Goal: Task Accomplishment & Management: Manage account settings

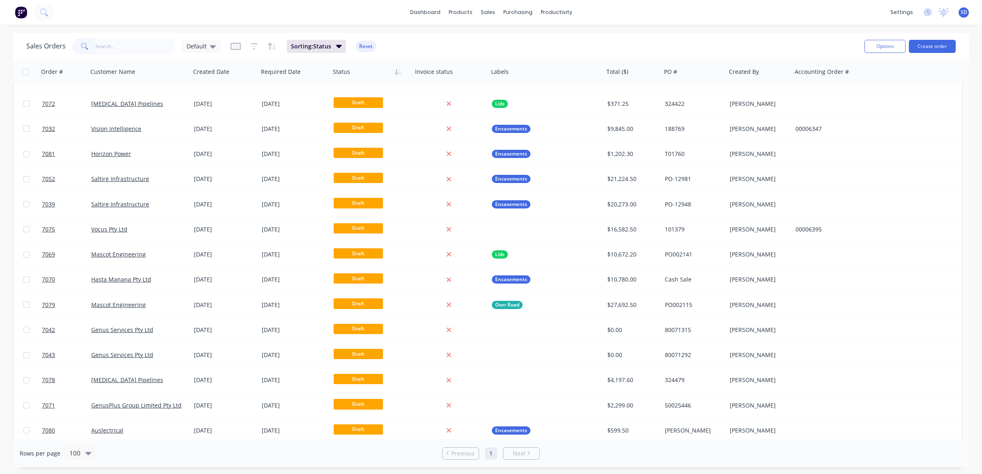
scroll to position [1489, 0]
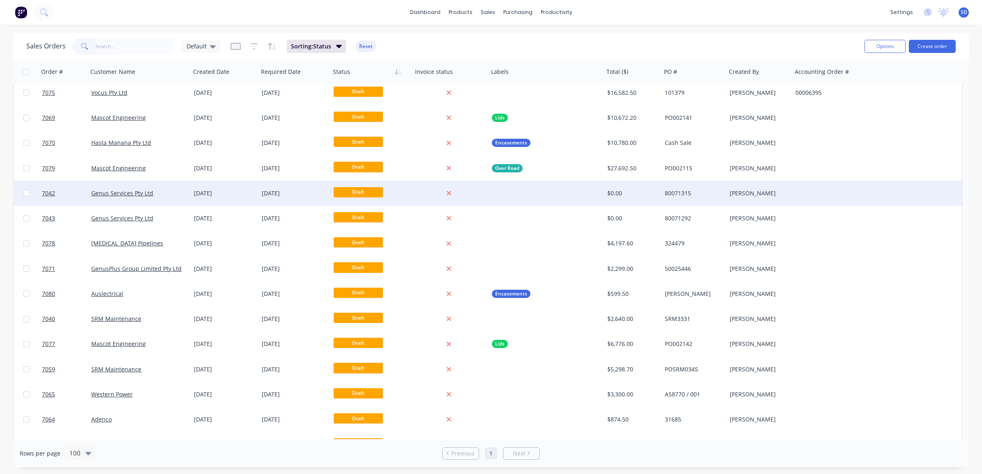
click at [176, 193] on div "Genus Services Pty Ltd" at bounding box center [136, 193] width 91 height 8
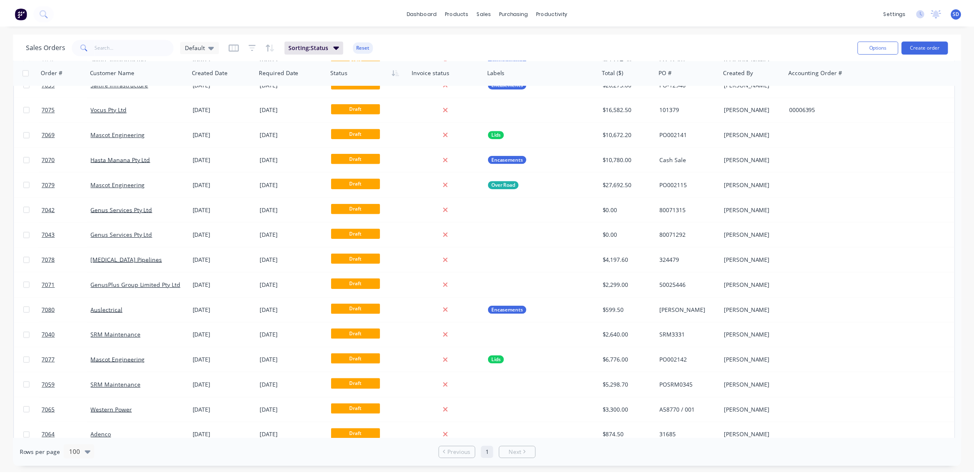
scroll to position [1506, 0]
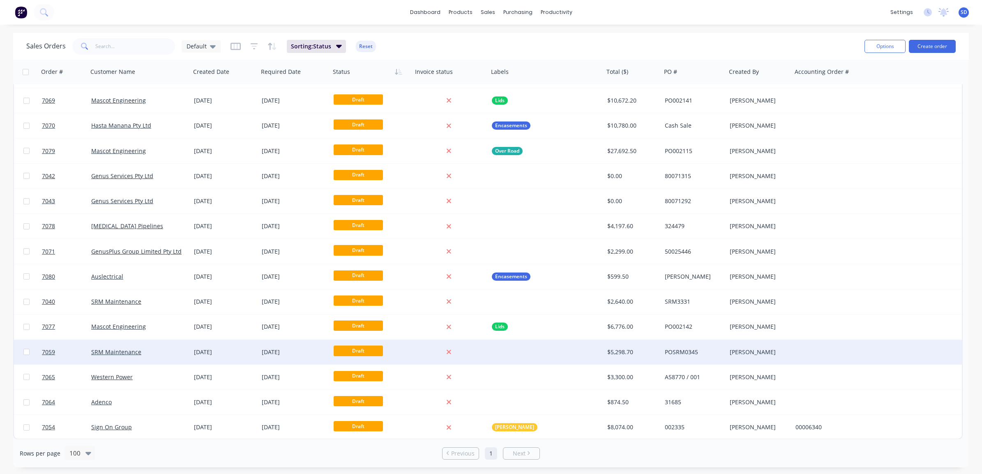
click at [177, 347] on div "SRM Maintenance" at bounding box center [139, 352] width 103 height 25
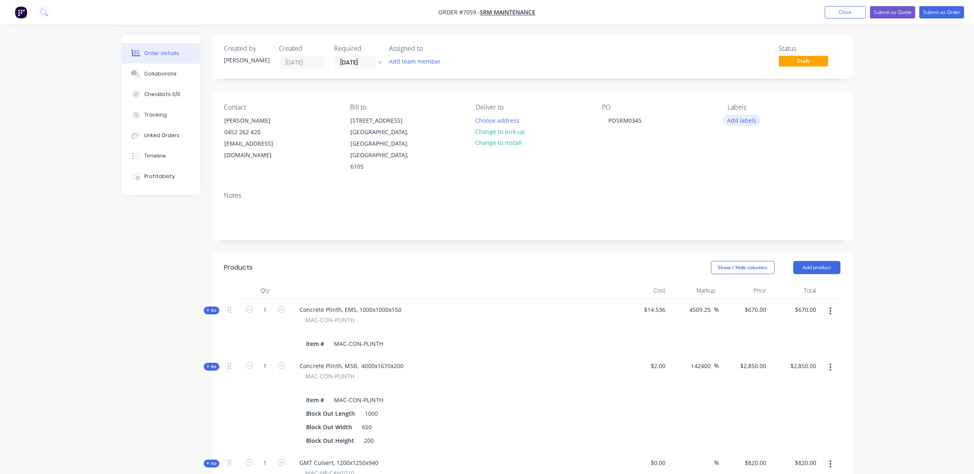
click at [735, 116] on button "Add labels" at bounding box center [742, 120] width 38 height 11
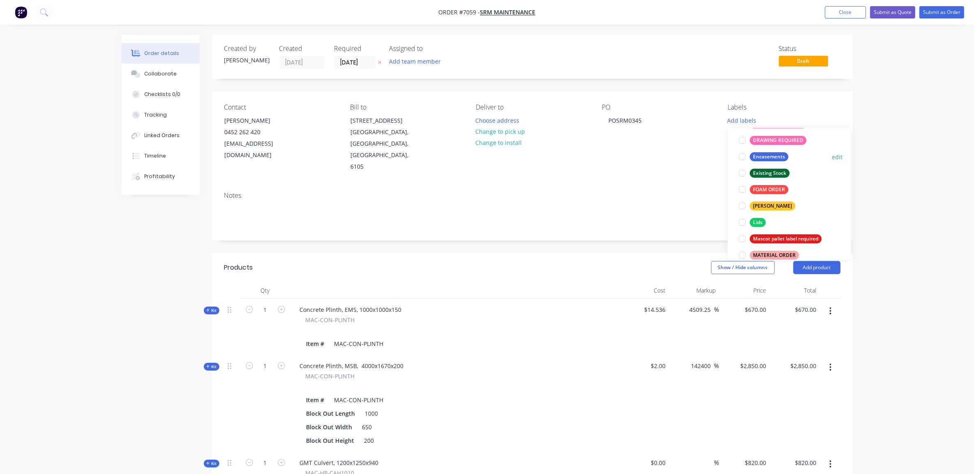
click at [763, 159] on div "Encasements" at bounding box center [769, 157] width 39 height 9
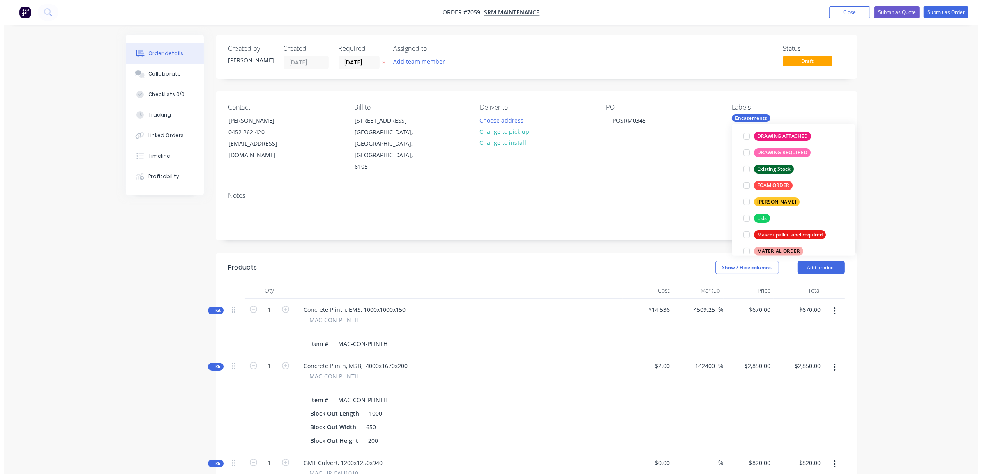
scroll to position [37, 0]
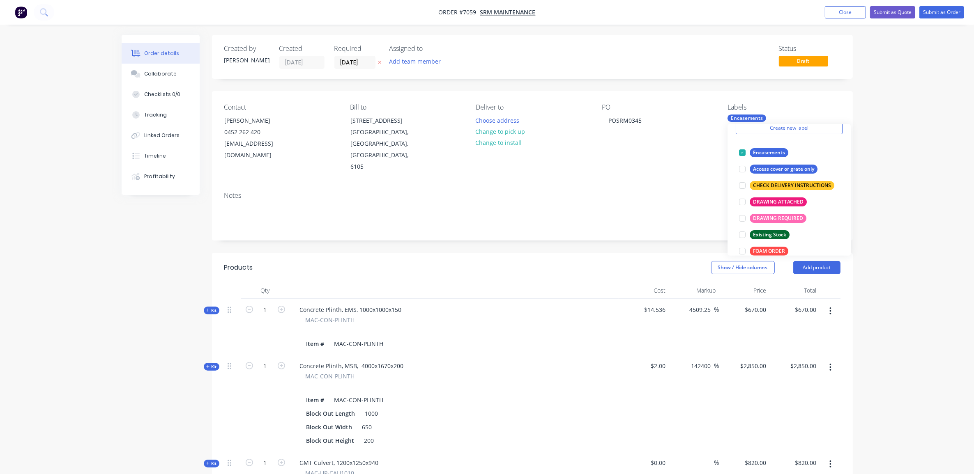
click at [894, 144] on div "Order details Collaborate Checklists 0/0 Tracking Linked Orders Timeline Profit…" at bounding box center [487, 400] width 974 height 801
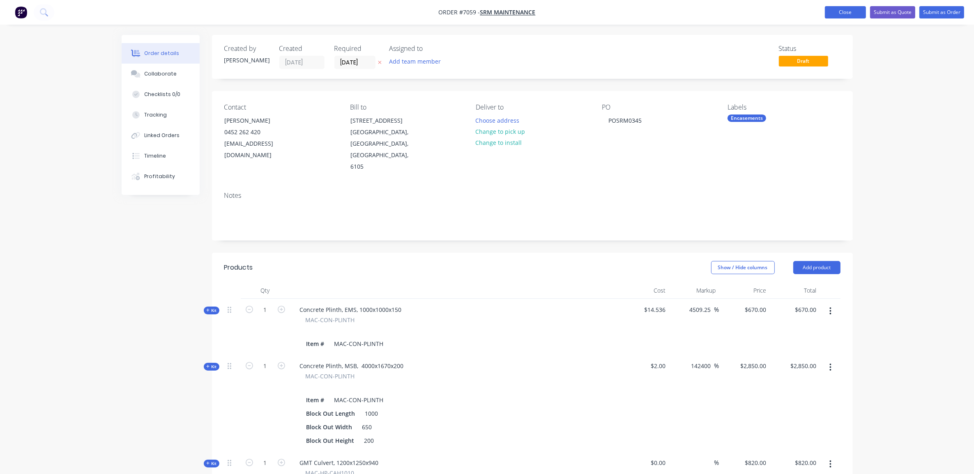
click at [852, 11] on button "Close" at bounding box center [845, 12] width 41 height 12
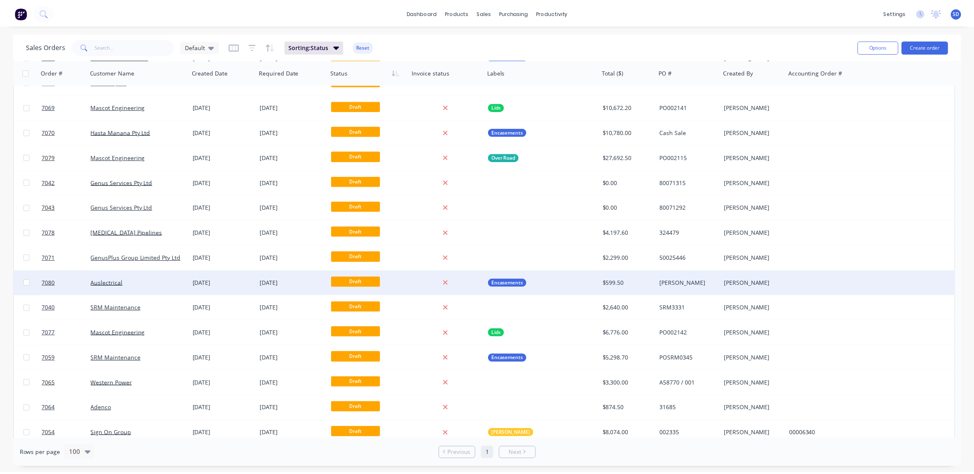
scroll to position [1506, 0]
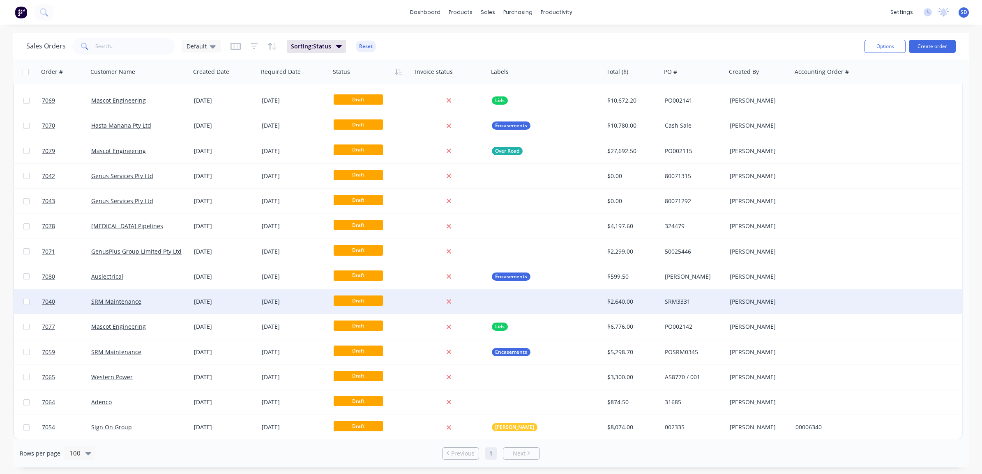
click at [161, 303] on div "SRM Maintenance" at bounding box center [136, 302] width 91 height 8
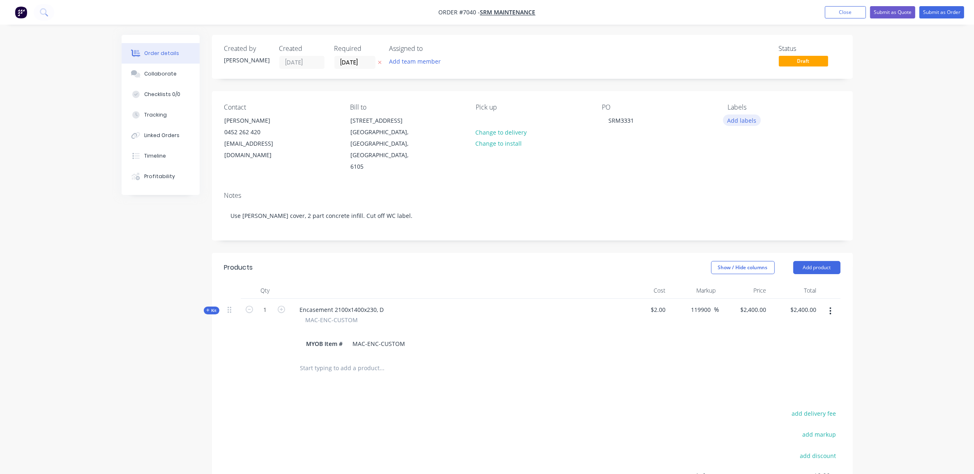
click at [734, 117] on button "Add labels" at bounding box center [742, 120] width 38 height 11
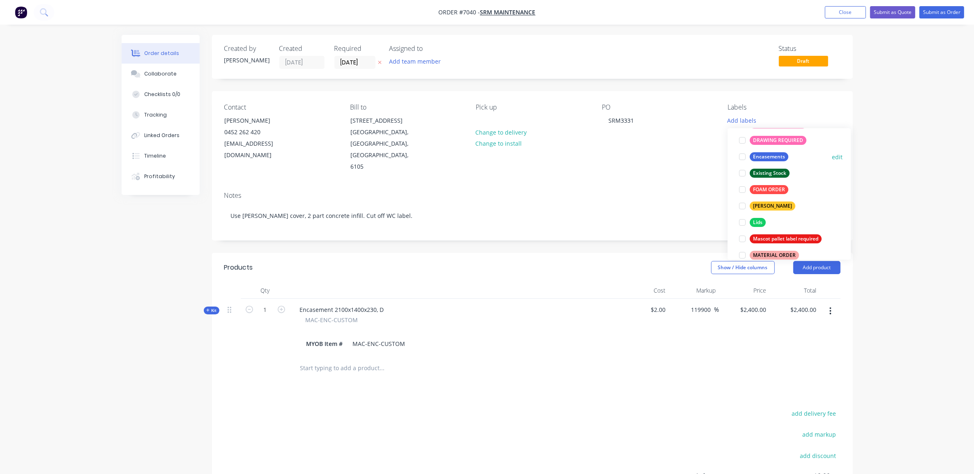
click at [761, 157] on div "Encasements" at bounding box center [769, 157] width 39 height 9
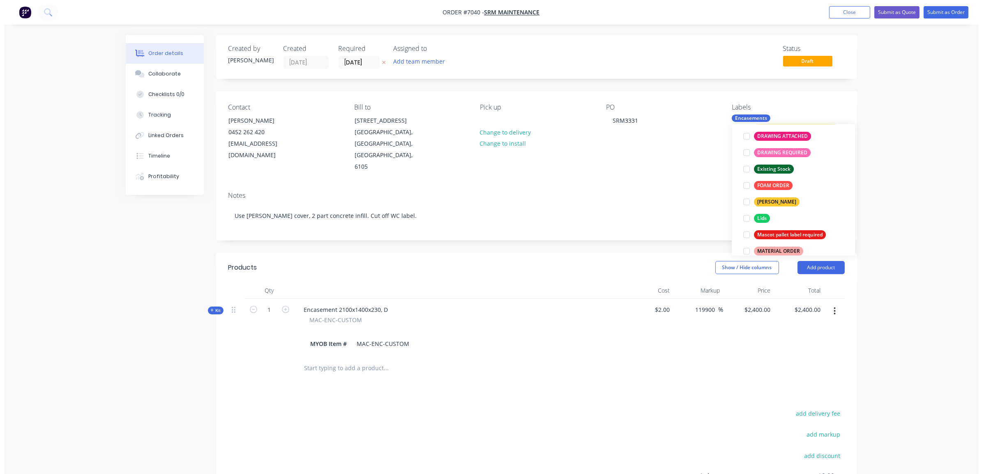
scroll to position [37, 0]
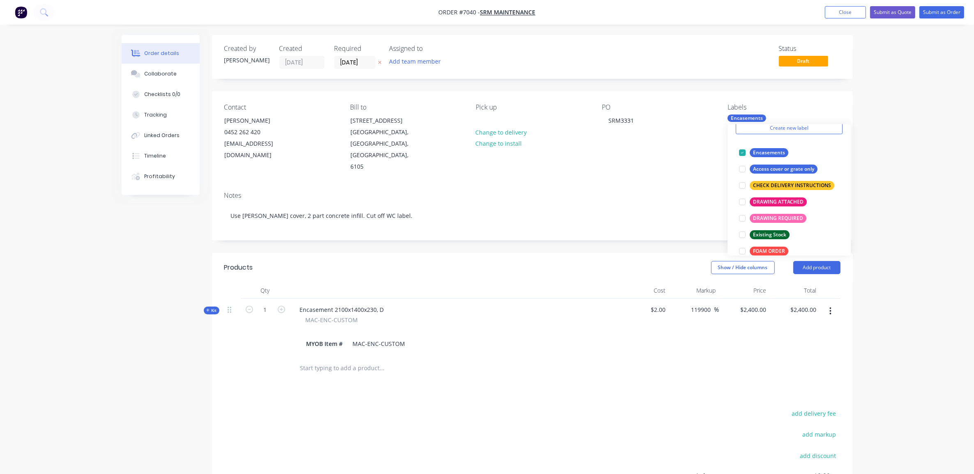
click at [910, 140] on div "Order details Collaborate Checklists 0/0 Tracking Linked Orders Timeline Profit…" at bounding box center [487, 295] width 974 height 591
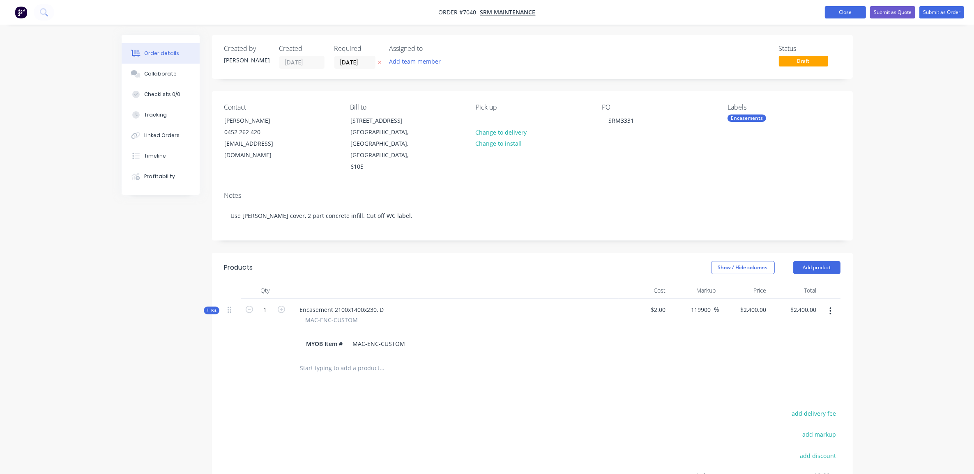
click at [856, 13] on button "Close" at bounding box center [845, 12] width 41 height 12
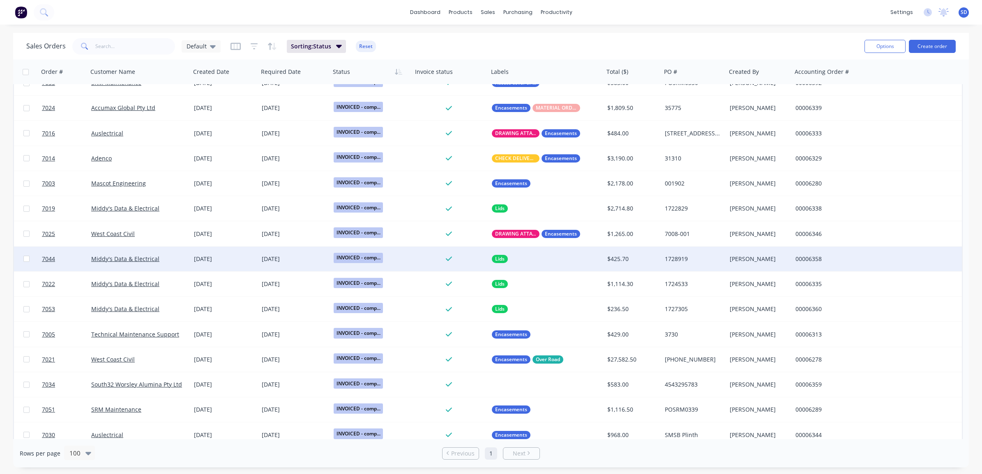
scroll to position [873, 0]
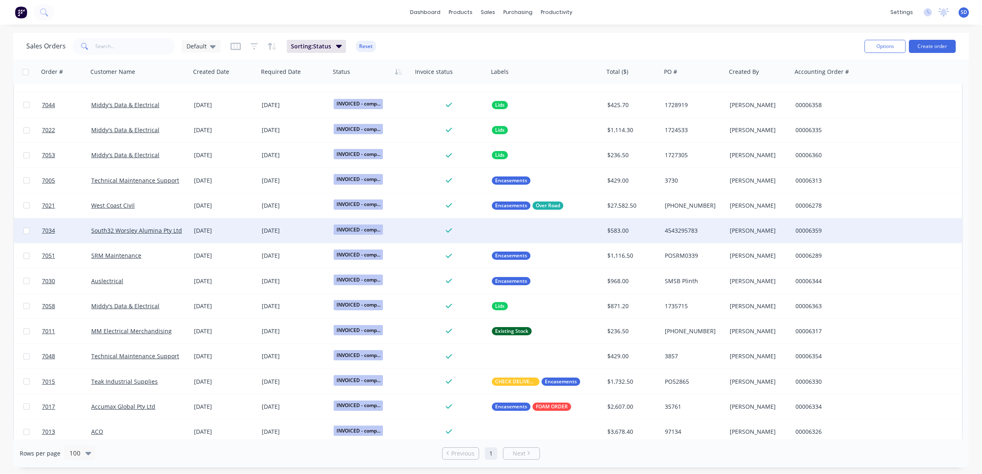
click at [185, 222] on div "South32 Worsley Alumina Pty Ltd" at bounding box center [139, 230] width 103 height 25
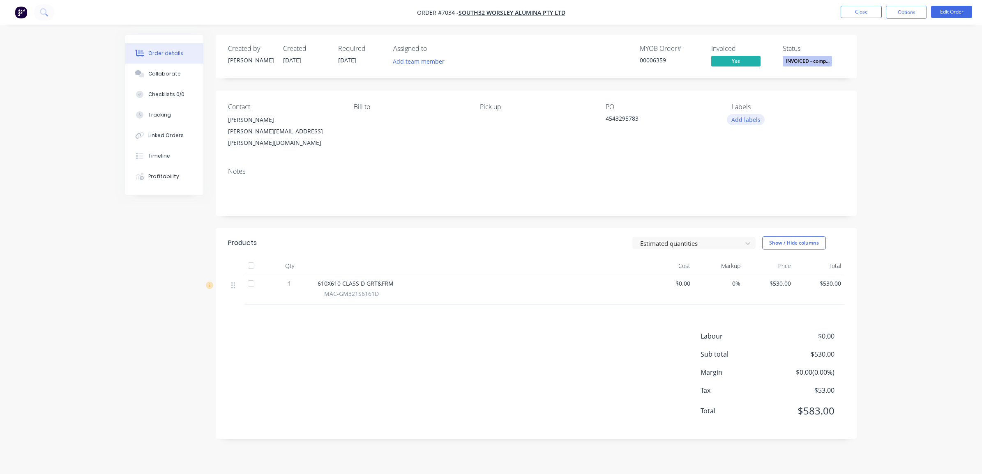
click at [742, 121] on button "Add labels" at bounding box center [746, 119] width 38 height 11
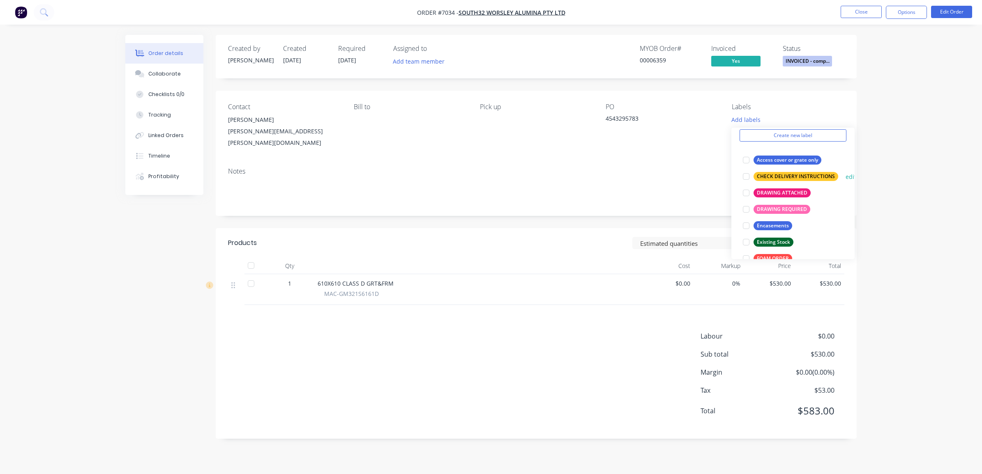
scroll to position [51, 0]
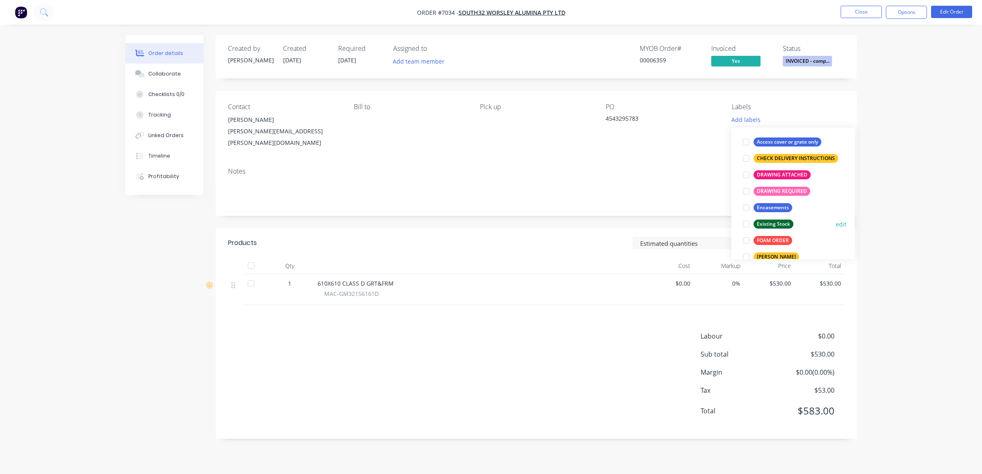
click at [773, 224] on div "Existing Stock" at bounding box center [773, 224] width 40 height 9
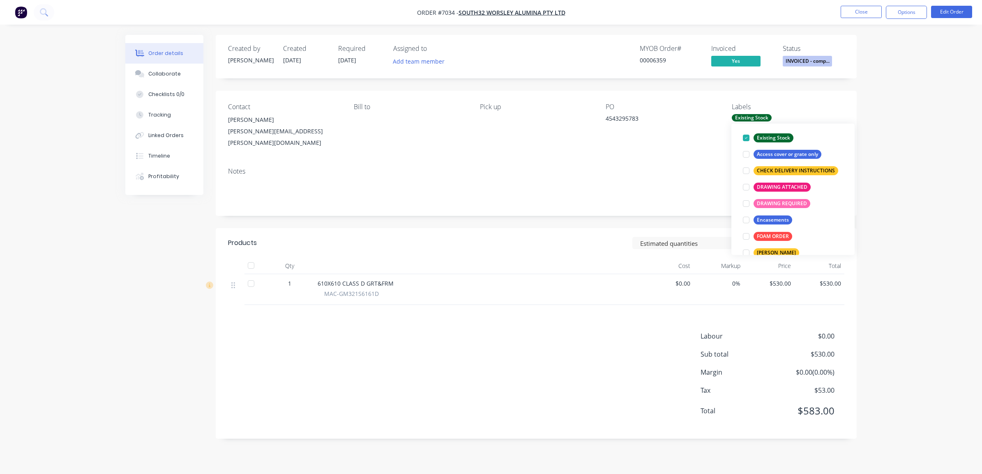
scroll to position [0, 0]
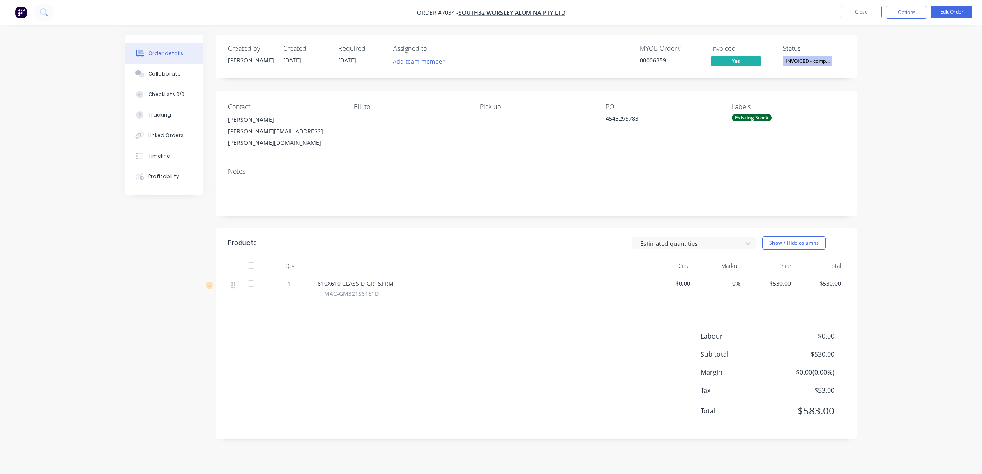
click at [892, 170] on div "Order details Collaborate Checklists 0/0 Tracking Linked Orders Timeline Profit…" at bounding box center [491, 237] width 982 height 474
click at [863, 9] on button "Close" at bounding box center [860, 12] width 41 height 12
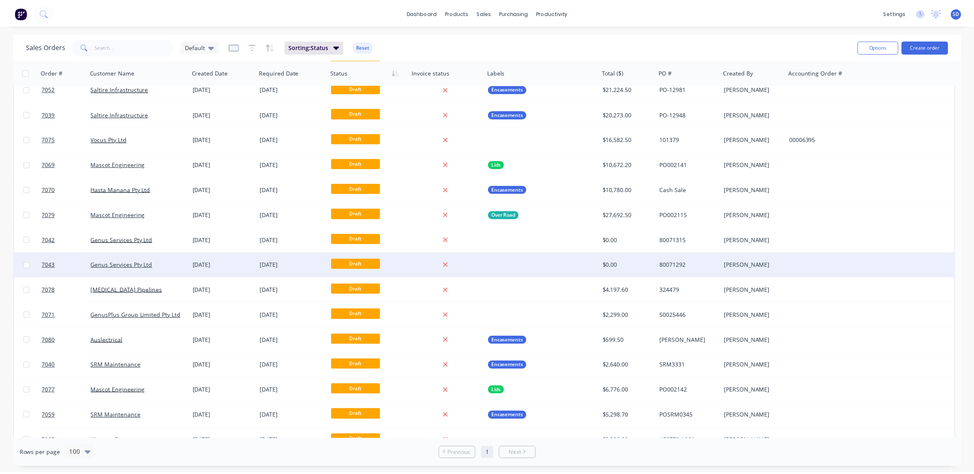
scroll to position [1506, 0]
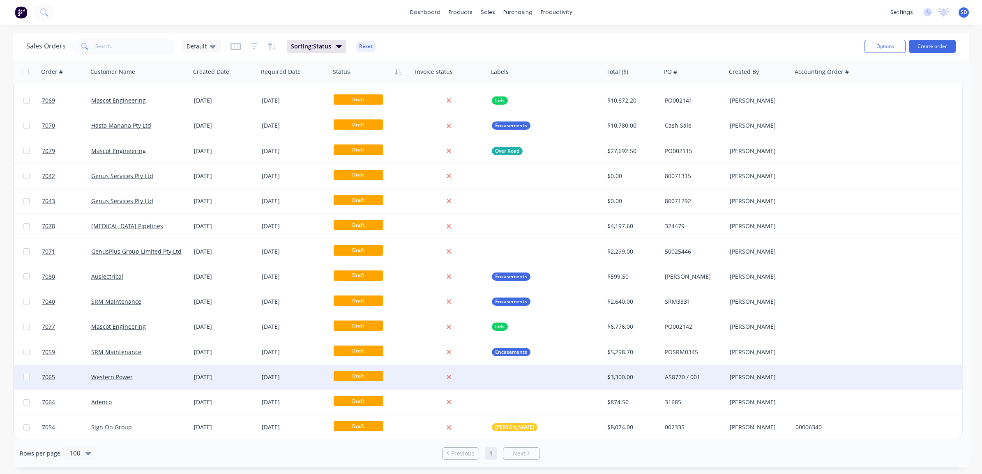
click at [171, 376] on div "Western Power" at bounding box center [136, 377] width 91 height 8
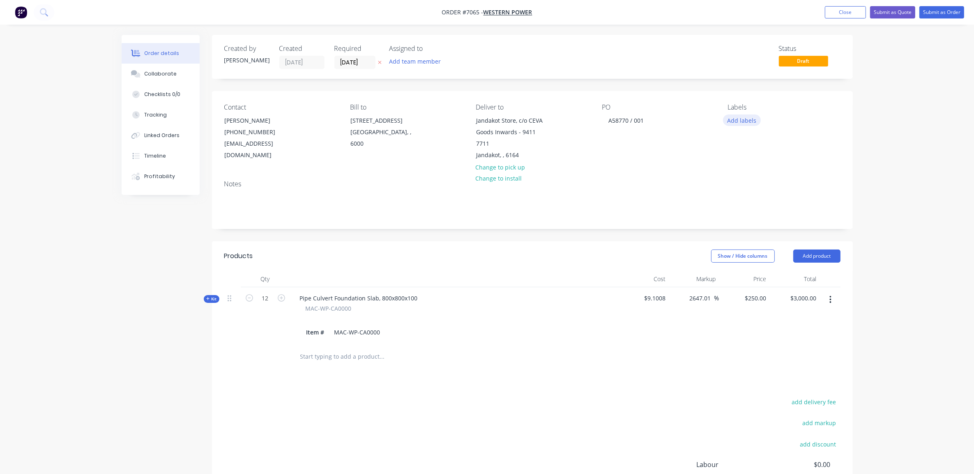
click at [741, 122] on button "Add labels" at bounding box center [742, 120] width 38 height 11
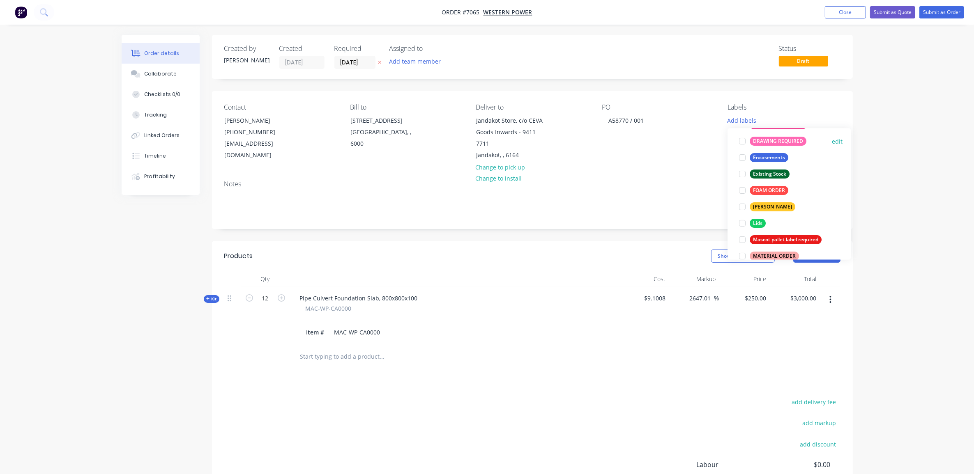
scroll to position [103, 0]
click at [744, 157] on div at bounding box center [742, 157] width 16 height 16
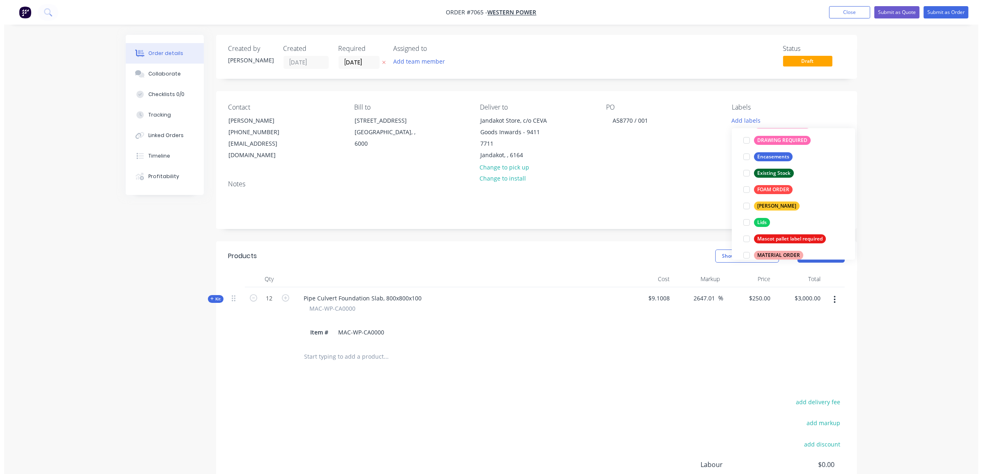
scroll to position [37, 0]
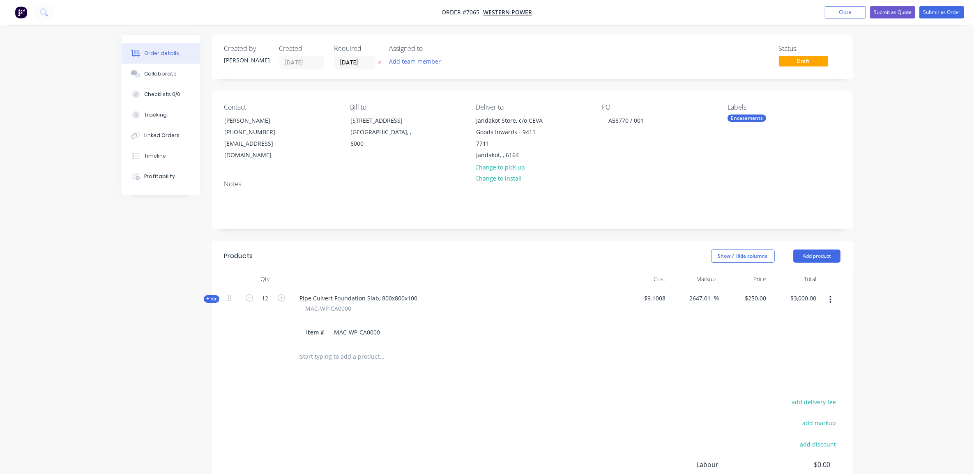
click at [883, 184] on div "Order details Collaborate Checklists 0/0 Tracking Linked Orders Timeline Profit…" at bounding box center [487, 290] width 974 height 580
click at [839, 11] on button "Close" at bounding box center [845, 12] width 41 height 12
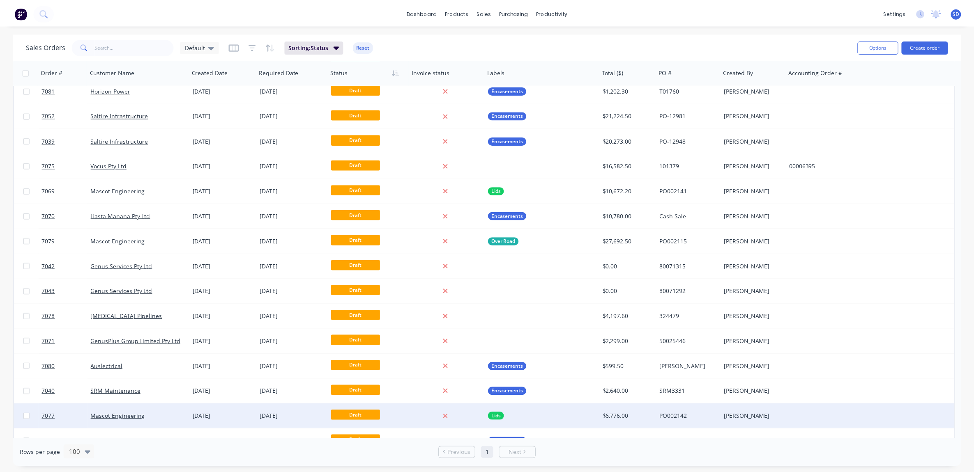
scroll to position [1506, 0]
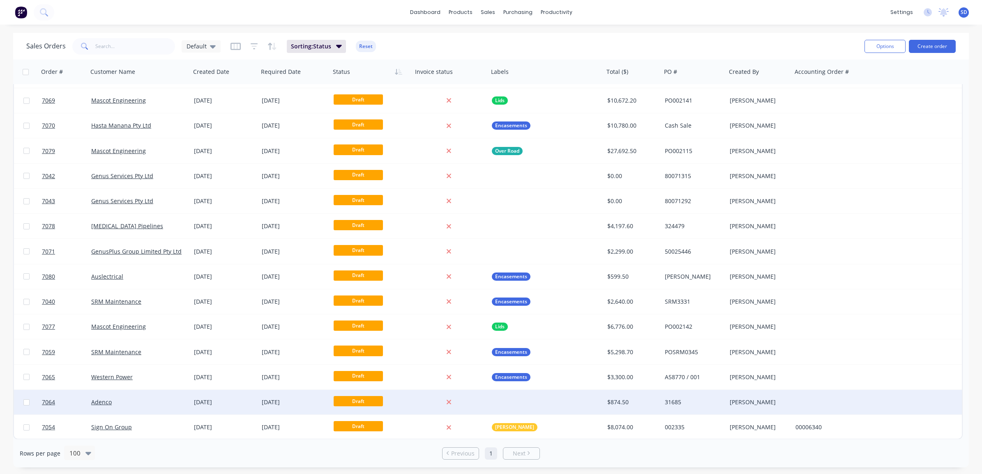
click at [147, 399] on div "Adenco" at bounding box center [136, 402] width 91 height 8
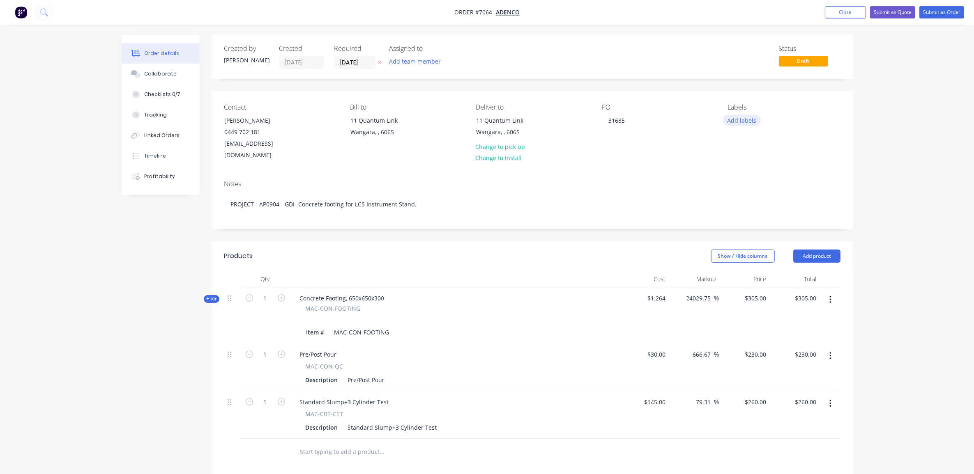
click at [735, 121] on button "Add labels" at bounding box center [742, 120] width 38 height 11
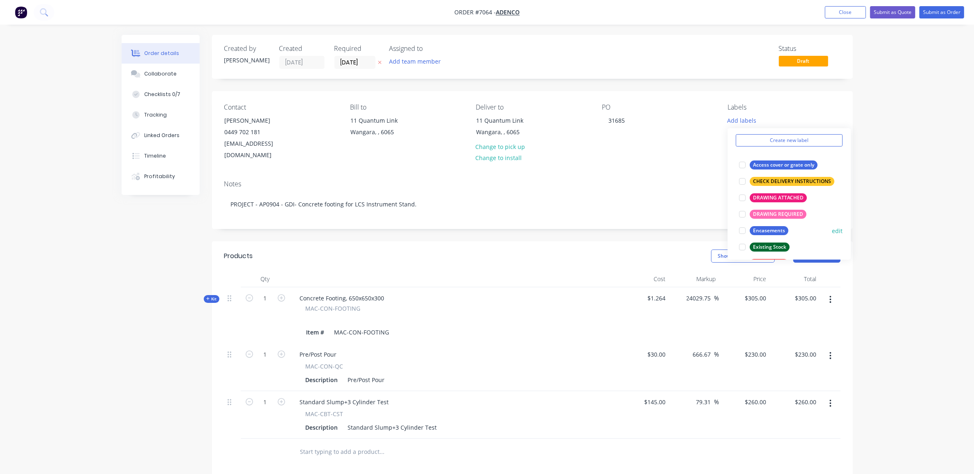
scroll to position [51, 0]
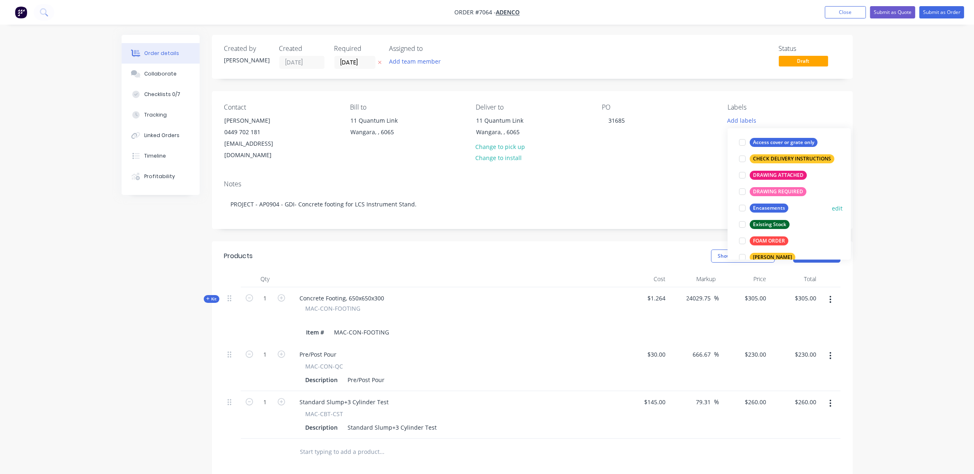
click at [744, 210] on div at bounding box center [742, 208] width 16 height 16
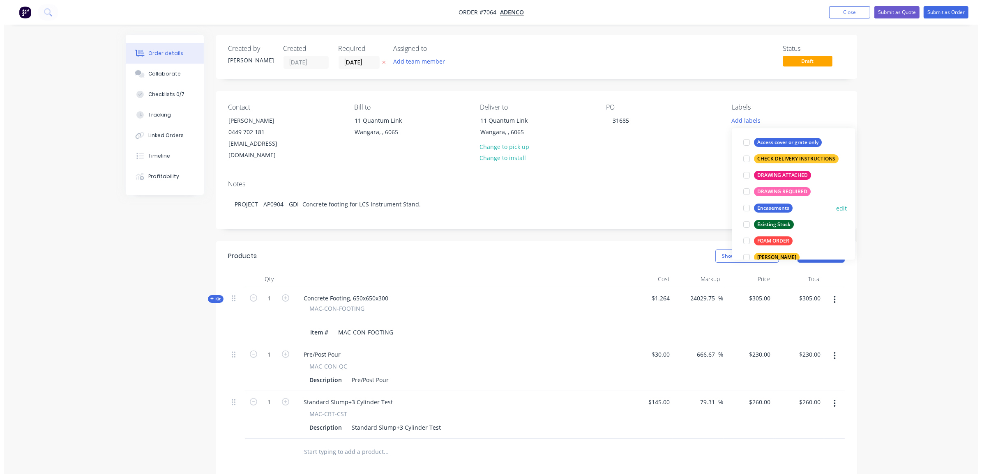
scroll to position [0, 0]
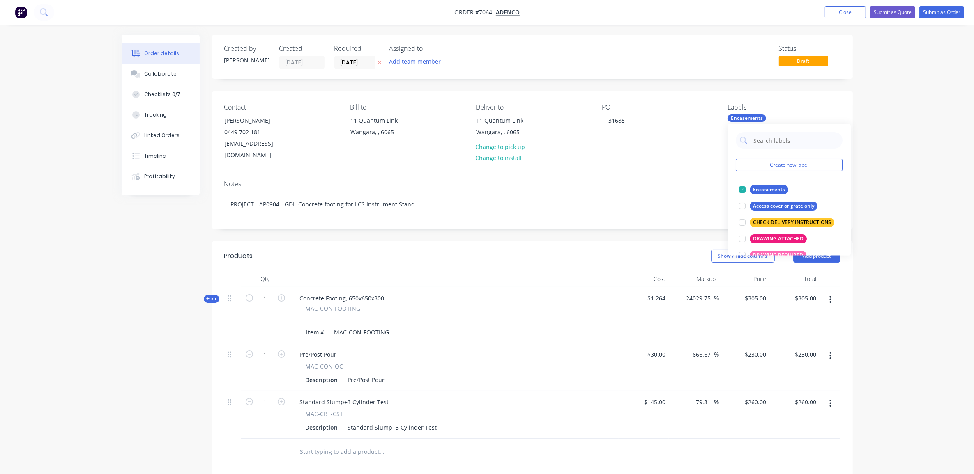
click at [890, 168] on div "Order details Collaborate Checklists 0/7 Tracking Linked Orders Timeline Profit…" at bounding box center [487, 337] width 974 height 675
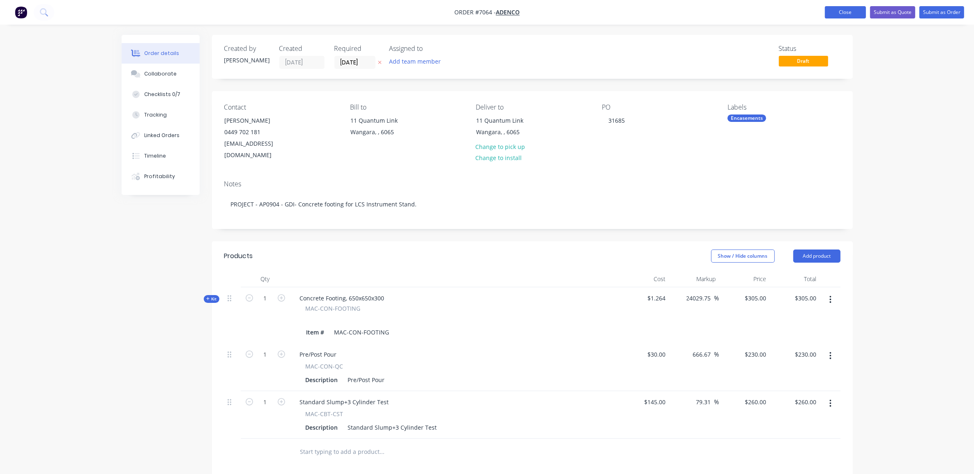
click at [847, 7] on button "Close" at bounding box center [845, 12] width 41 height 12
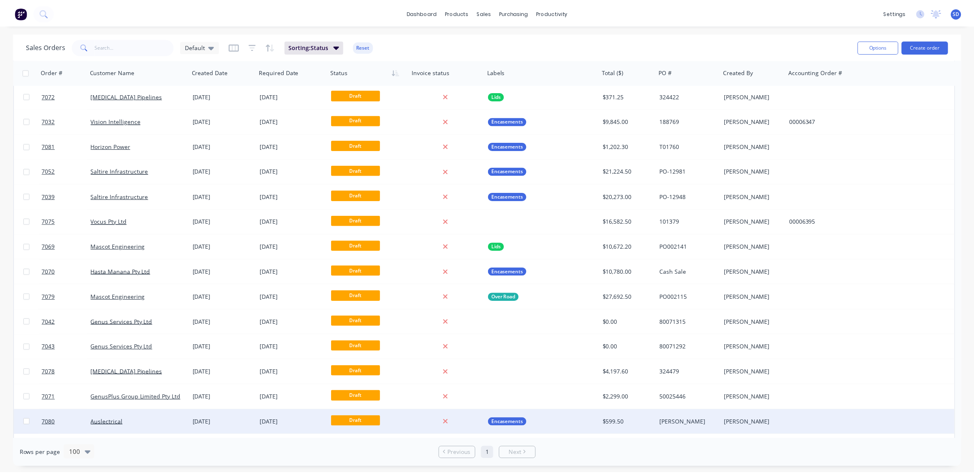
scroll to position [1506, 0]
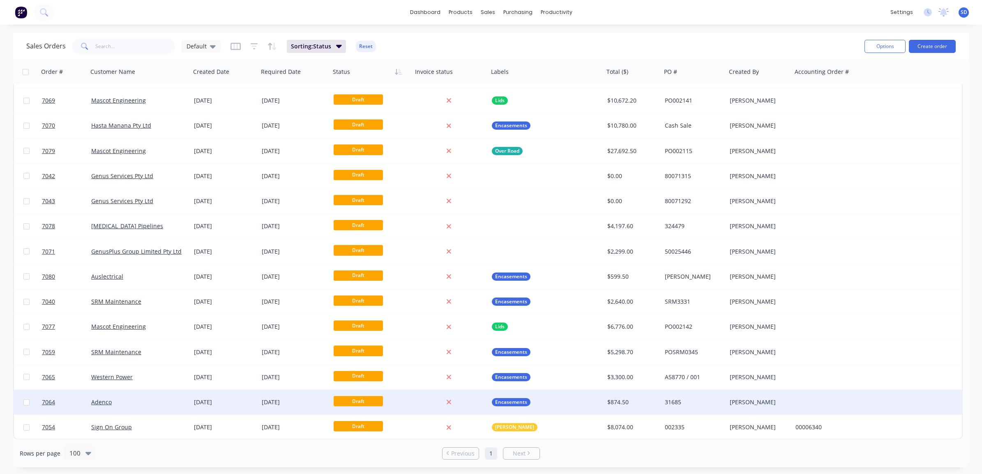
click at [158, 403] on div "Adenco" at bounding box center [136, 402] width 91 height 8
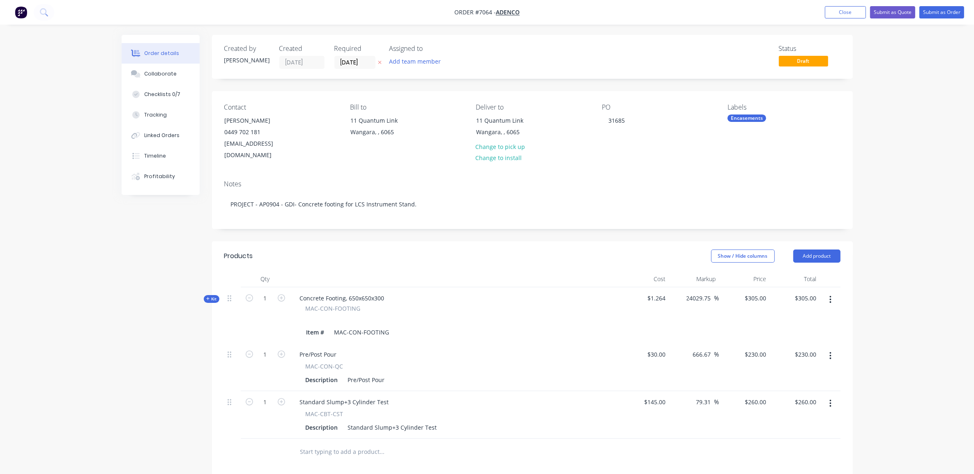
click at [755, 129] on div "Labels Encasements" at bounding box center [783, 132] width 113 height 58
click at [773, 114] on div "Labels Encasements" at bounding box center [783, 132] width 113 height 58
click at [743, 107] on div "Labels" at bounding box center [783, 107] width 113 height 8
click at [735, 118] on div "Encasements" at bounding box center [746, 118] width 39 height 7
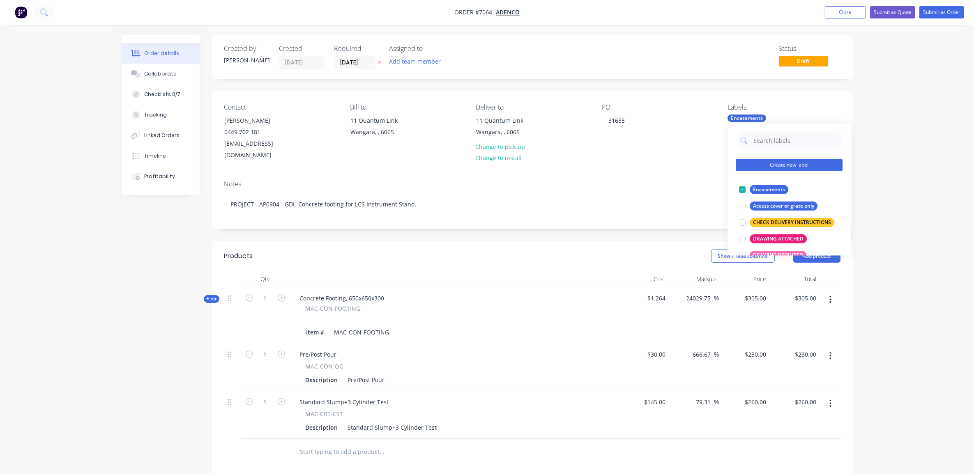
click at [791, 171] on button "Create new label" at bounding box center [789, 165] width 107 height 12
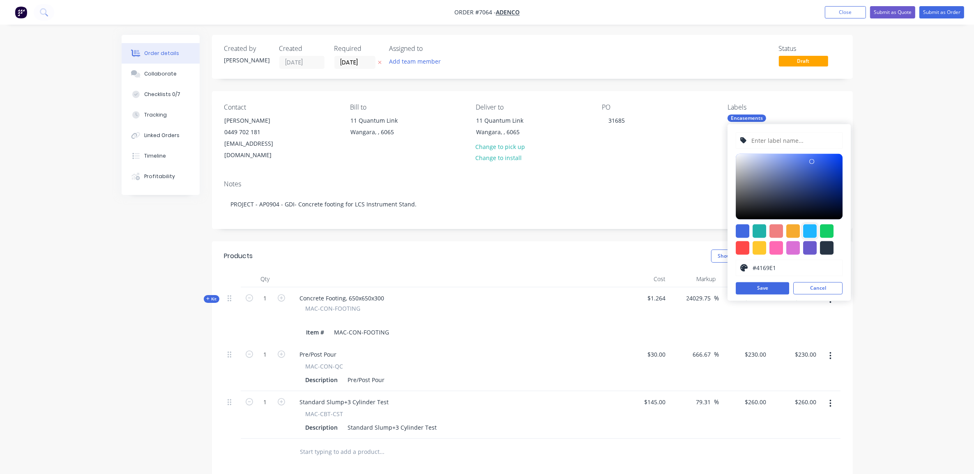
click at [814, 231] on div at bounding box center [810, 232] width 14 height 14
type input "#1FB6FF"
click at [762, 133] on input "text" at bounding box center [794, 141] width 87 height 16
type input "t"
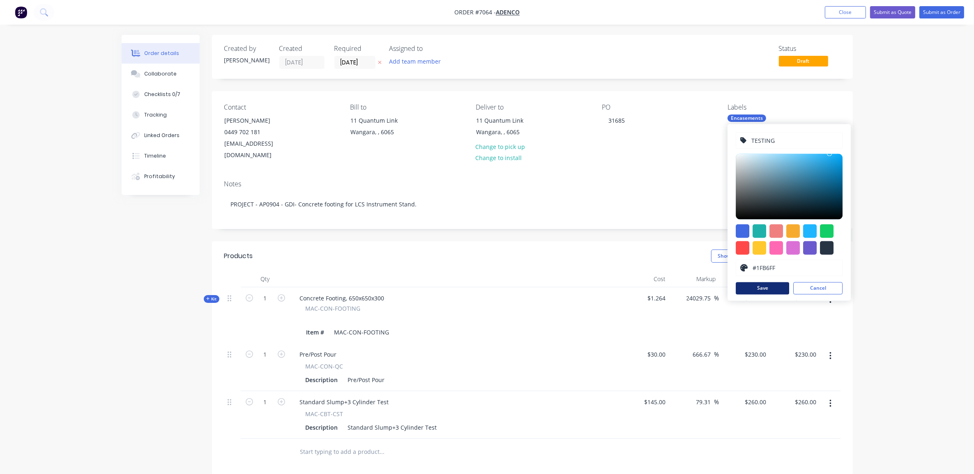
type input "TESTING"
click at [764, 290] on button "Save" at bounding box center [762, 289] width 53 height 12
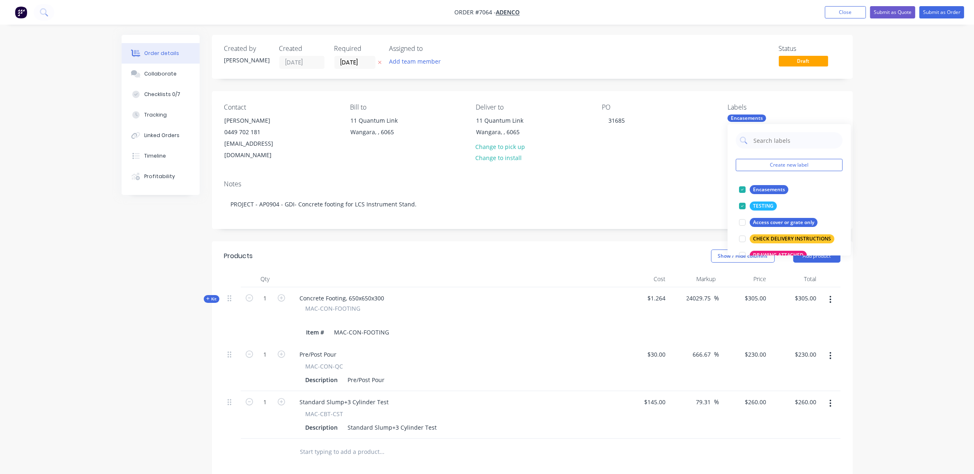
drag, startPoint x: 895, startPoint y: 128, endPoint x: 869, endPoint y: 169, distance: 48.9
click at [895, 128] on div "Order details Collaborate Checklists 0/7 Tracking Linked Orders Timeline Profit…" at bounding box center [487, 337] width 974 height 675
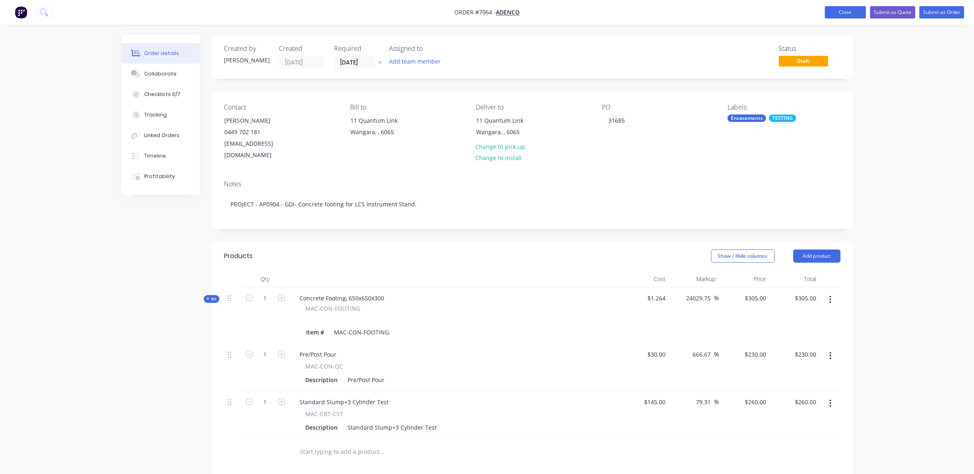
click at [849, 7] on button "Close" at bounding box center [845, 12] width 41 height 12
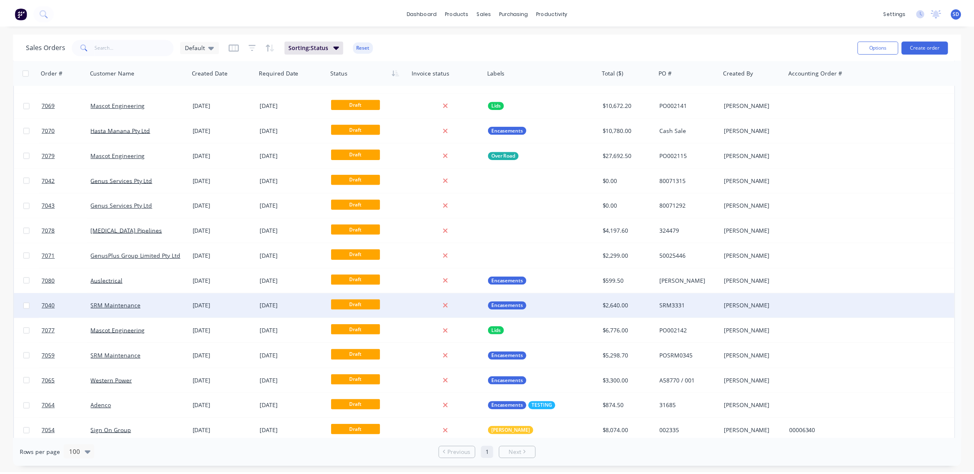
scroll to position [1506, 0]
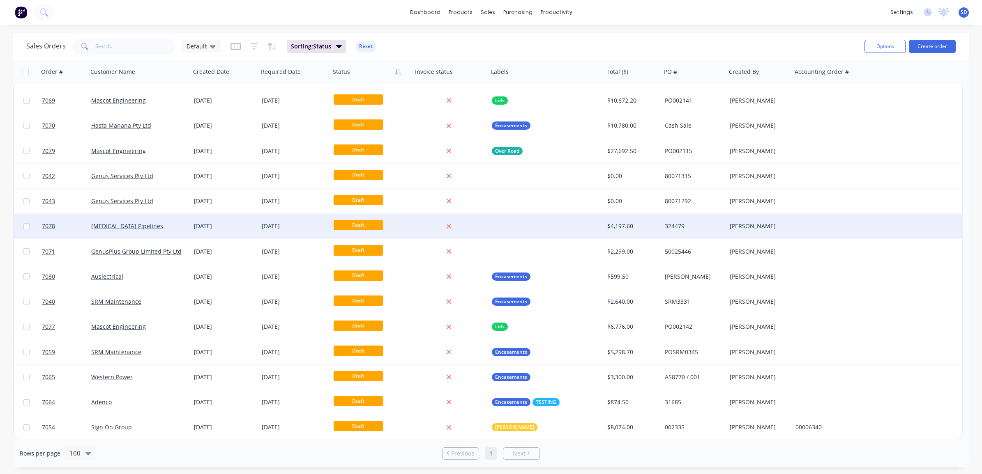
click at [176, 220] on div "[MEDICAL_DATA] Pipelines" at bounding box center [139, 226] width 103 height 25
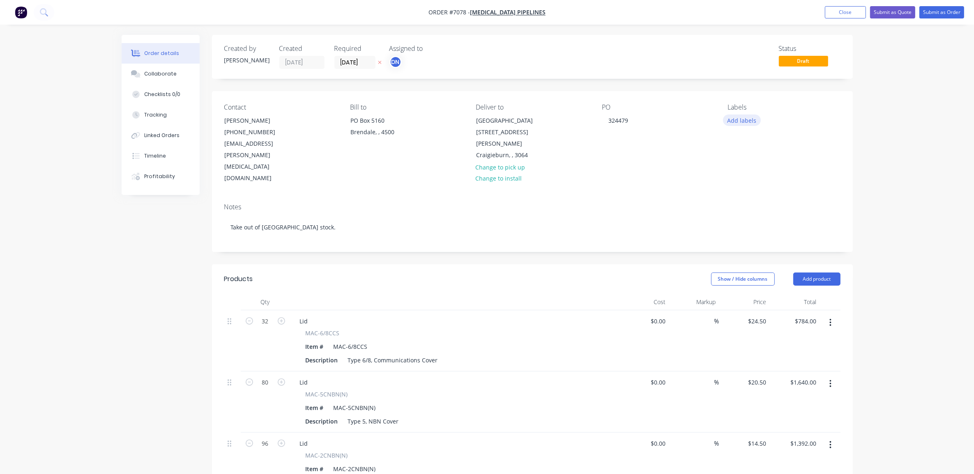
click at [746, 124] on button "Add labels" at bounding box center [742, 120] width 38 height 11
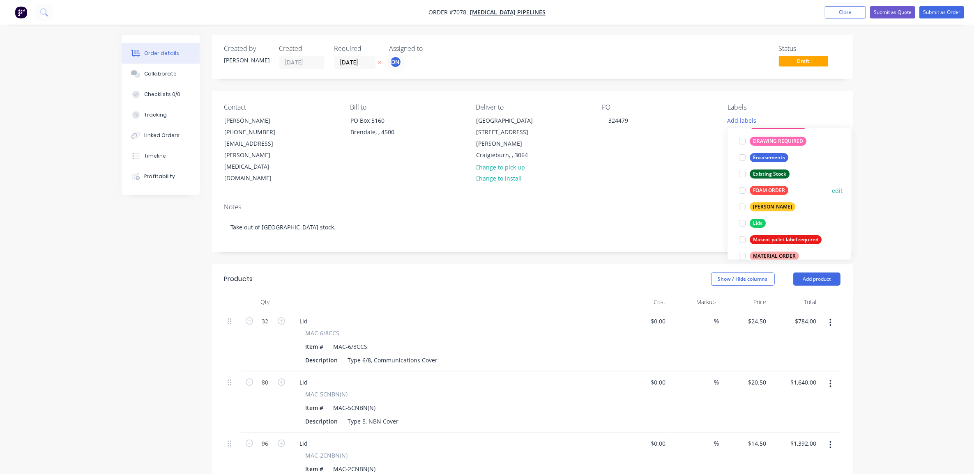
scroll to position [103, 0]
click at [737, 225] on div at bounding box center [742, 223] width 16 height 16
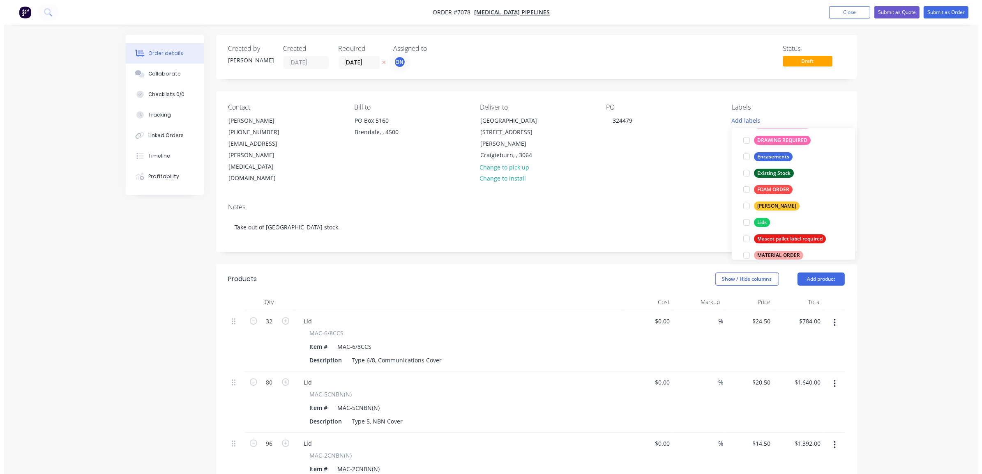
scroll to position [0, 0]
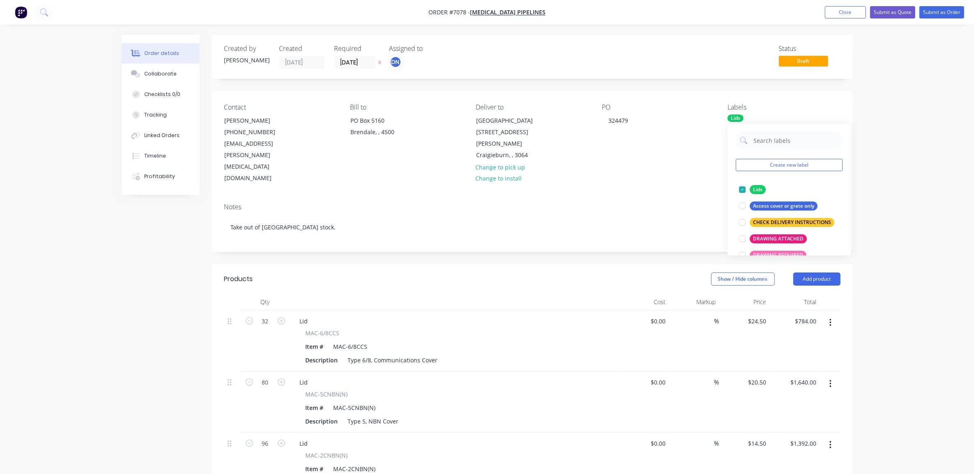
click at [898, 159] on div "Order details Collaborate Checklists 0/0 Tracking Linked Orders Timeline Profit…" at bounding box center [487, 365] width 974 height 730
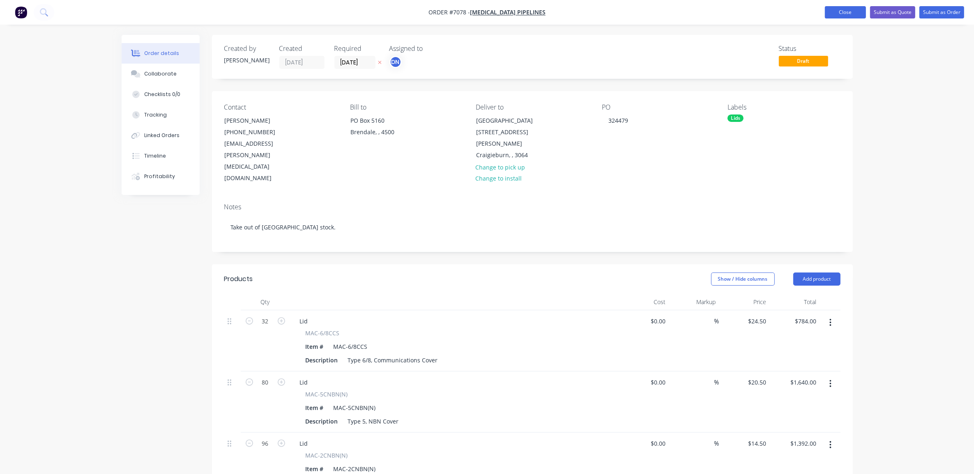
click at [843, 13] on button "Close" at bounding box center [845, 12] width 41 height 12
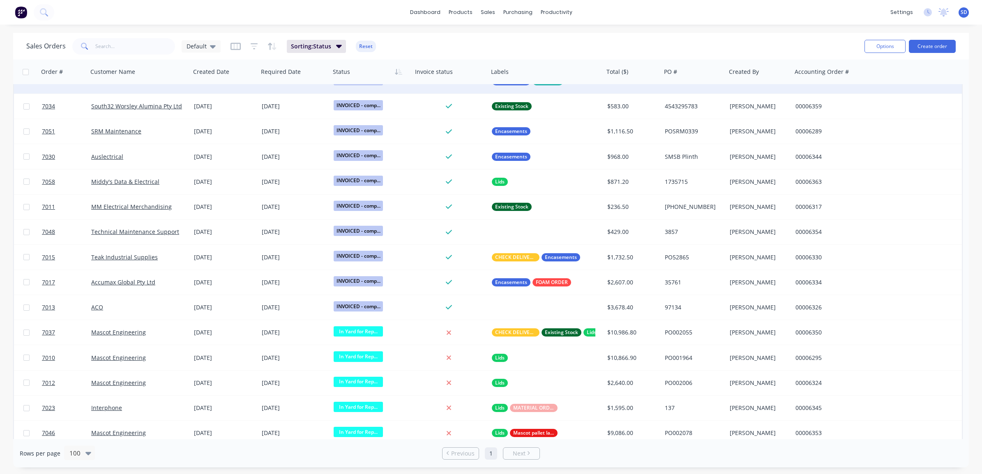
scroll to position [1027, 0]
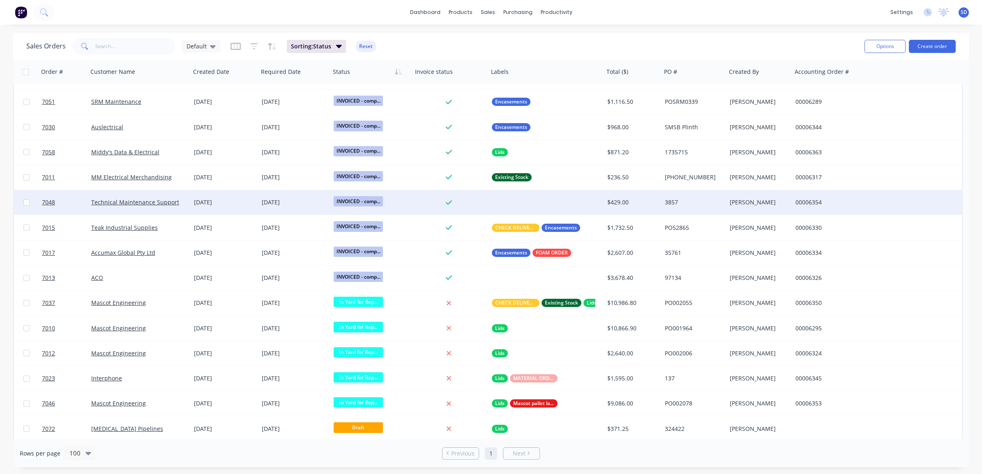
click at [185, 204] on div "Technical Maintenance Support" at bounding box center [139, 202] width 96 height 8
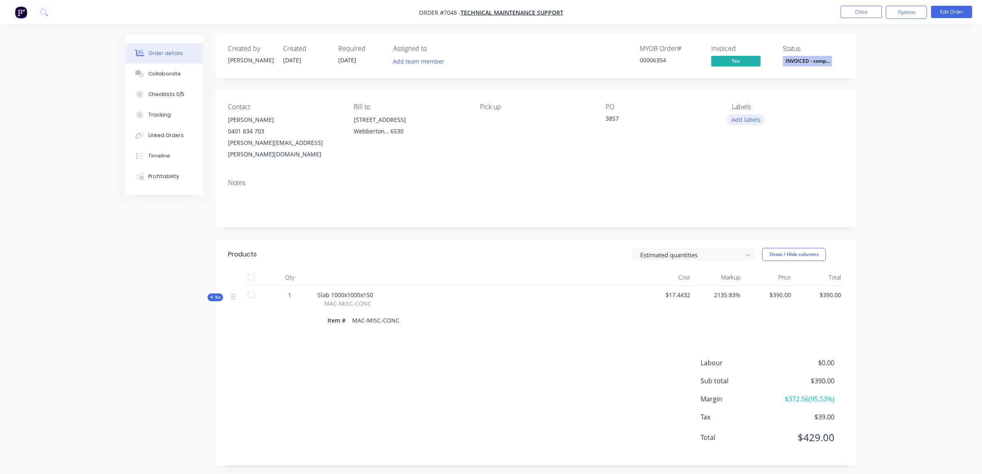
click at [750, 120] on button "Add labels" at bounding box center [746, 119] width 38 height 11
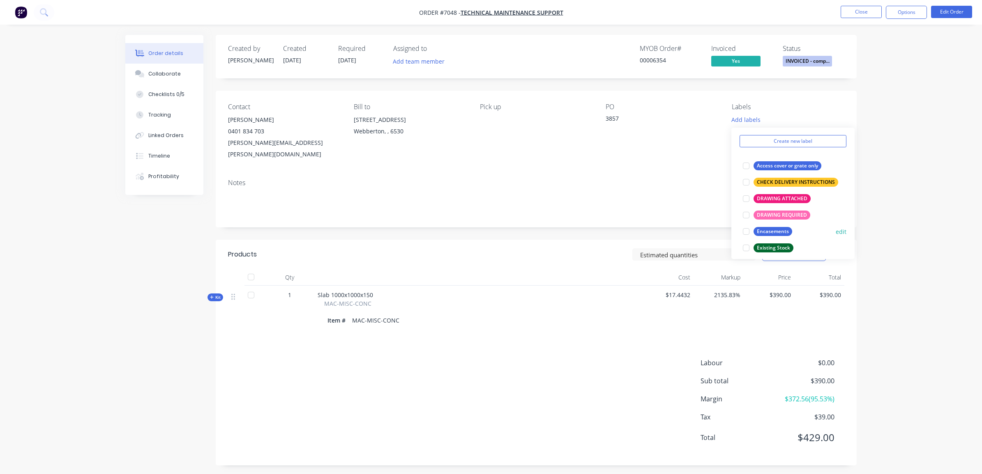
scroll to position [51, 0]
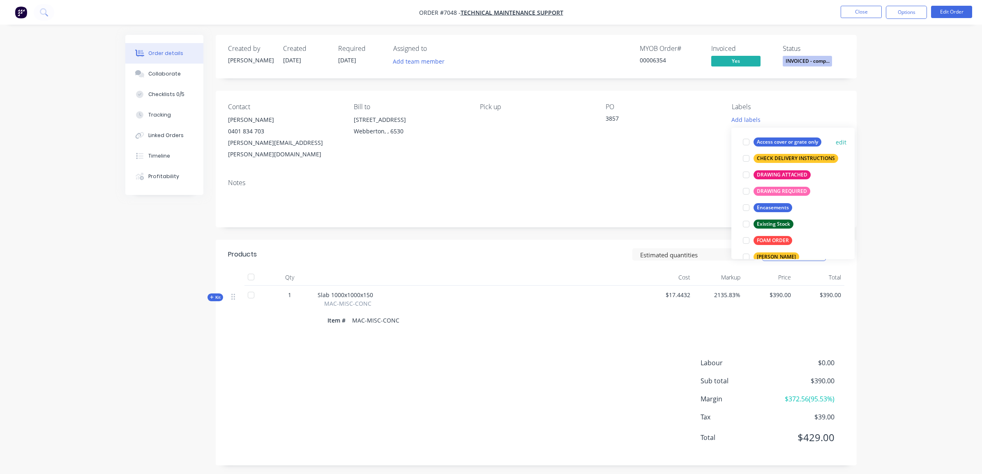
click at [746, 211] on div at bounding box center [746, 208] width 16 height 16
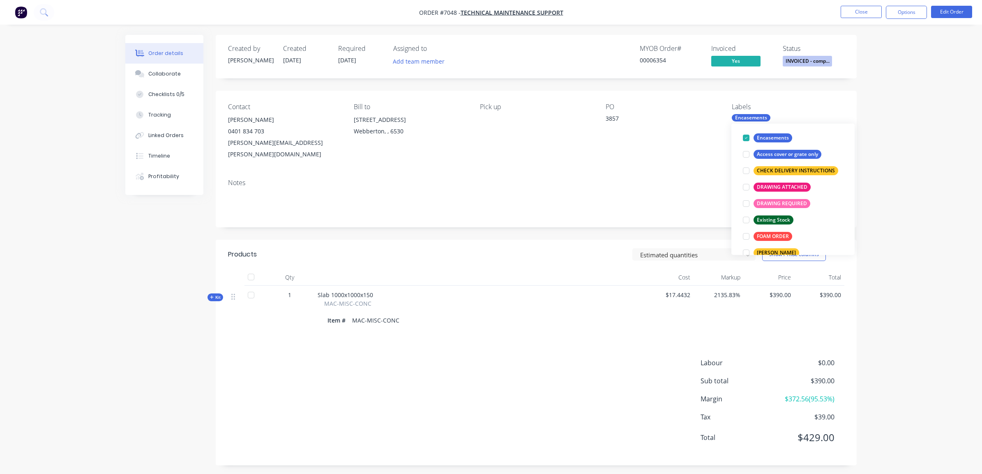
scroll to position [0, 0]
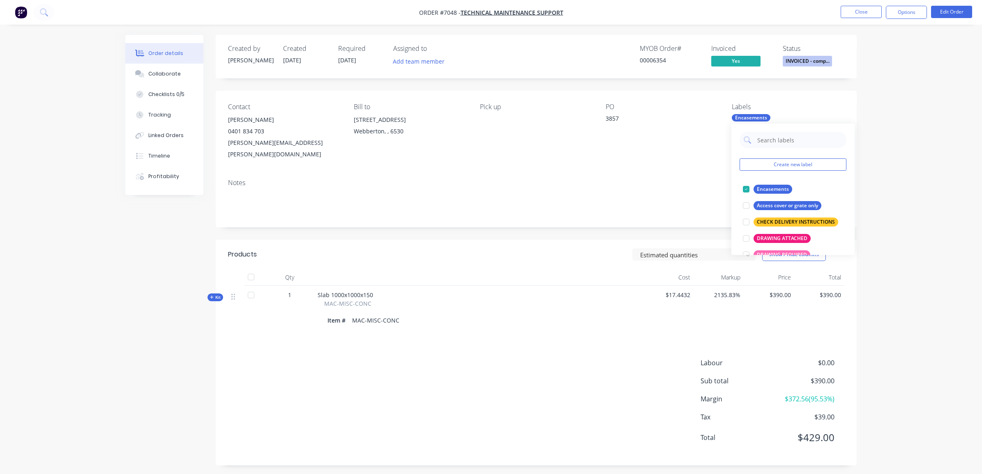
click at [935, 191] on div "Order details Collaborate Checklists 0/5 Tracking Linked Orders Timeline Profit…" at bounding box center [491, 239] width 982 height 478
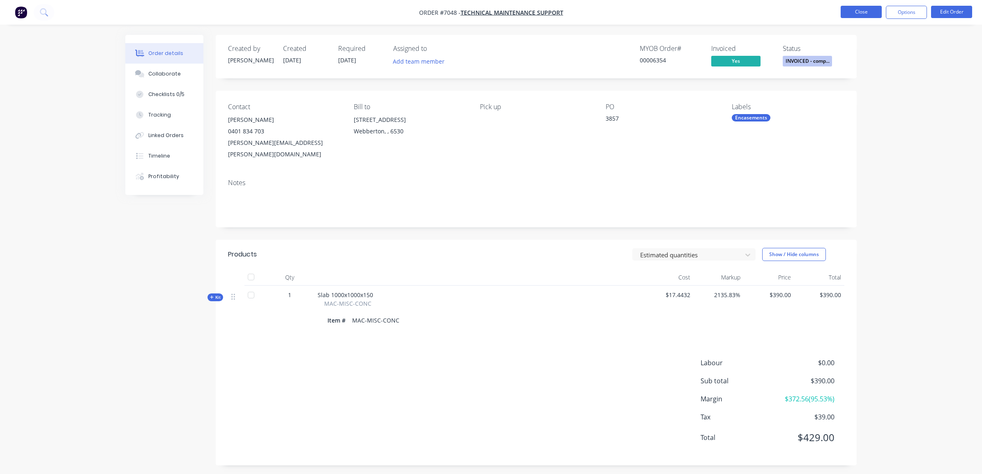
click at [859, 11] on button "Close" at bounding box center [860, 12] width 41 height 12
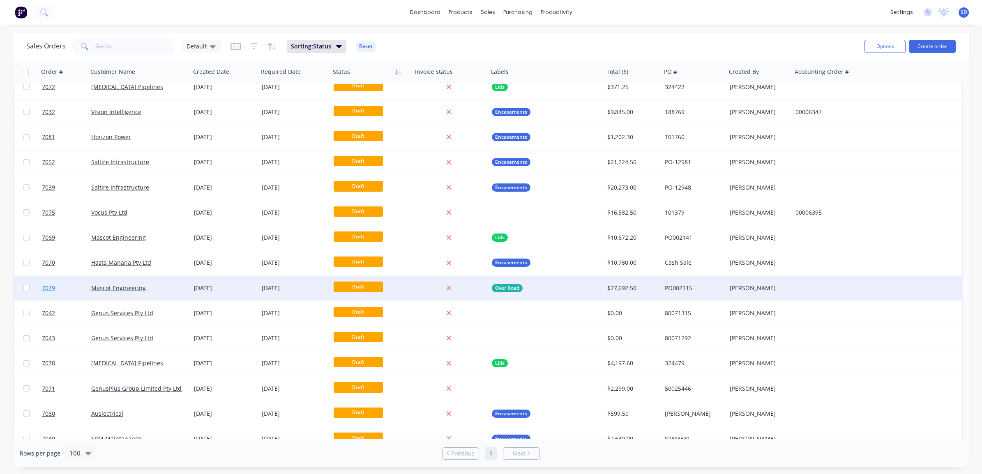
scroll to position [1506, 0]
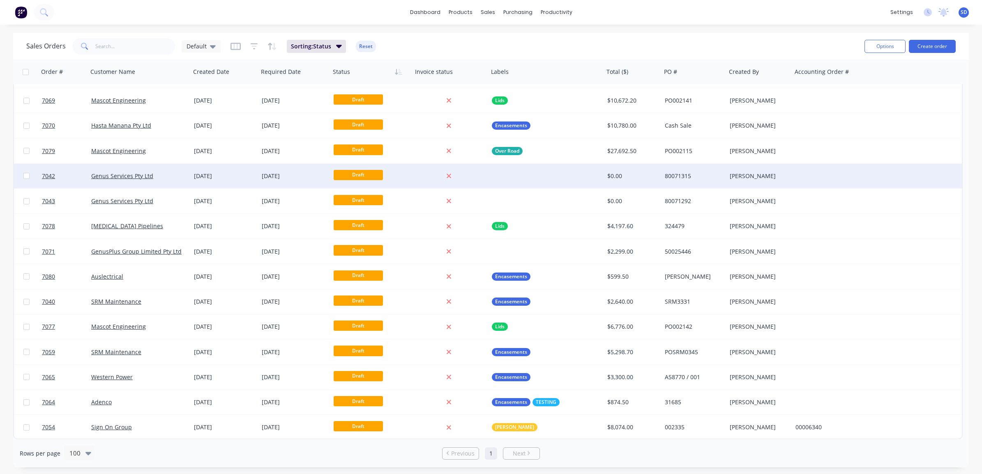
click at [175, 175] on div "Genus Services Pty Ltd" at bounding box center [136, 176] width 91 height 8
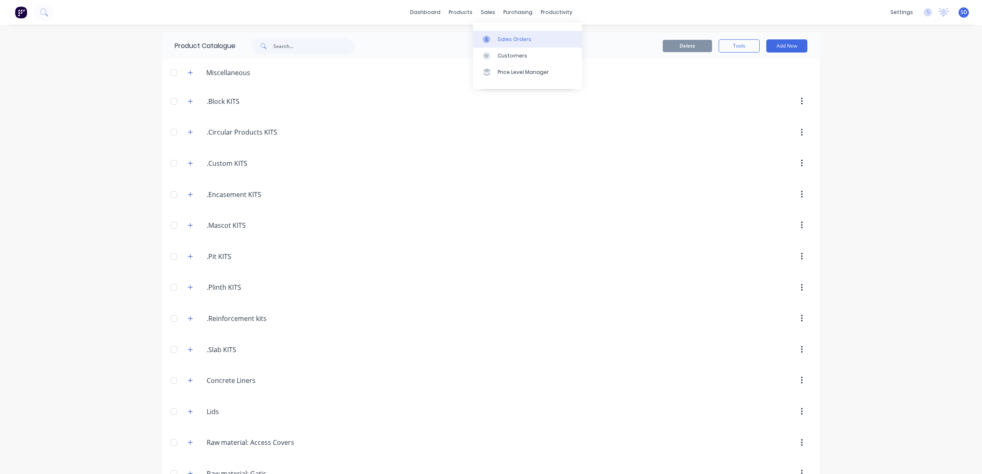
click at [507, 35] on link "Sales Orders" at bounding box center [527, 39] width 109 height 16
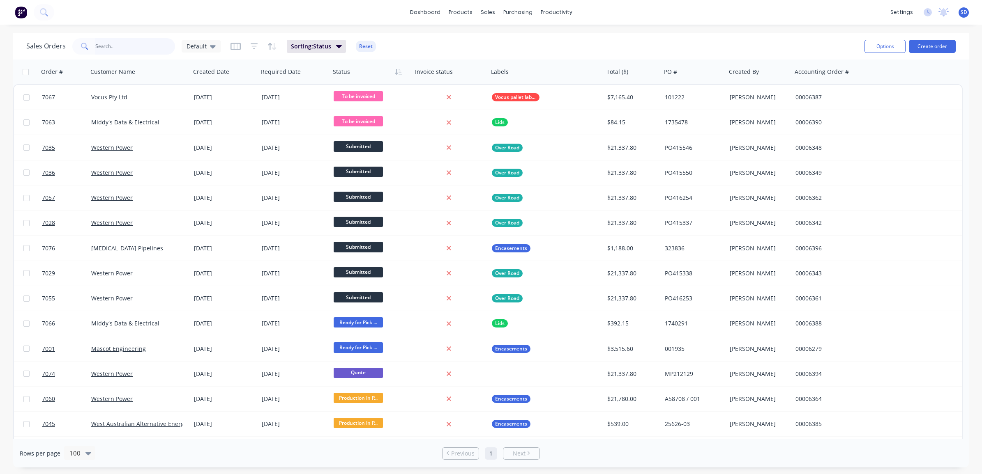
click at [120, 46] on input "text" at bounding box center [135, 46] width 80 height 16
type input "CIVCON"
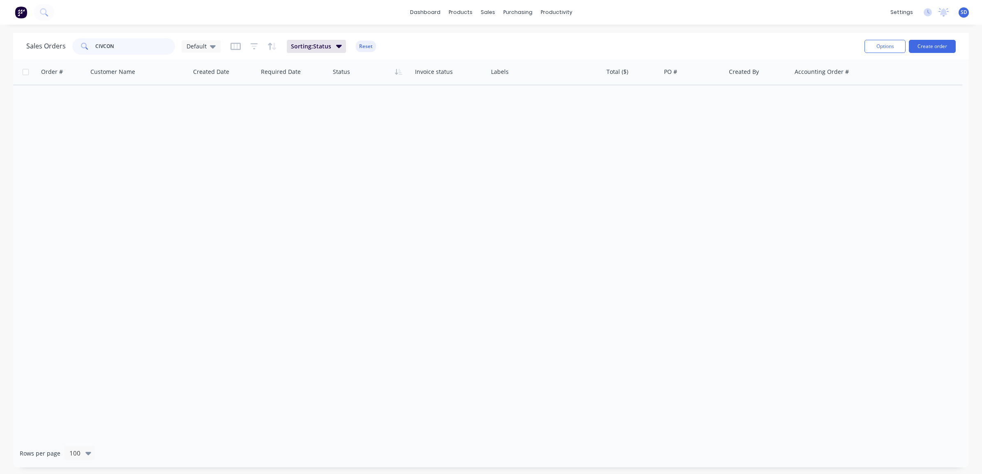
drag, startPoint x: 119, startPoint y: 48, endPoint x: 84, endPoint y: 46, distance: 34.9
click at [84, 46] on div "CIVCON" at bounding box center [123, 46] width 103 height 16
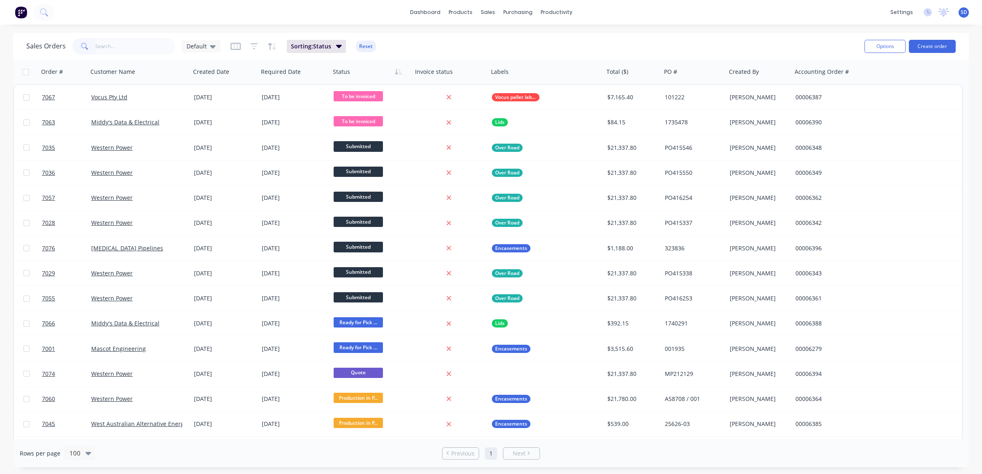
click at [722, 44] on div "Sales Orders Default Sorting: Status Reset" at bounding box center [441, 46] width 831 height 20
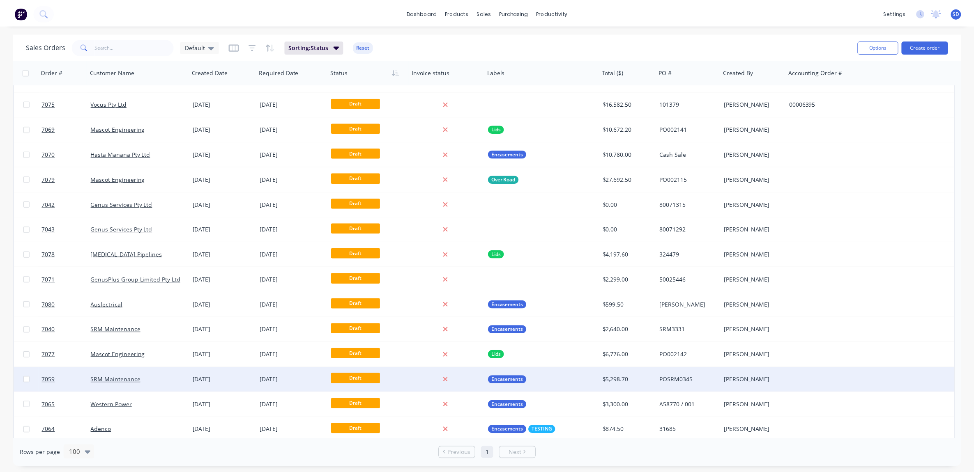
scroll to position [1403, 0]
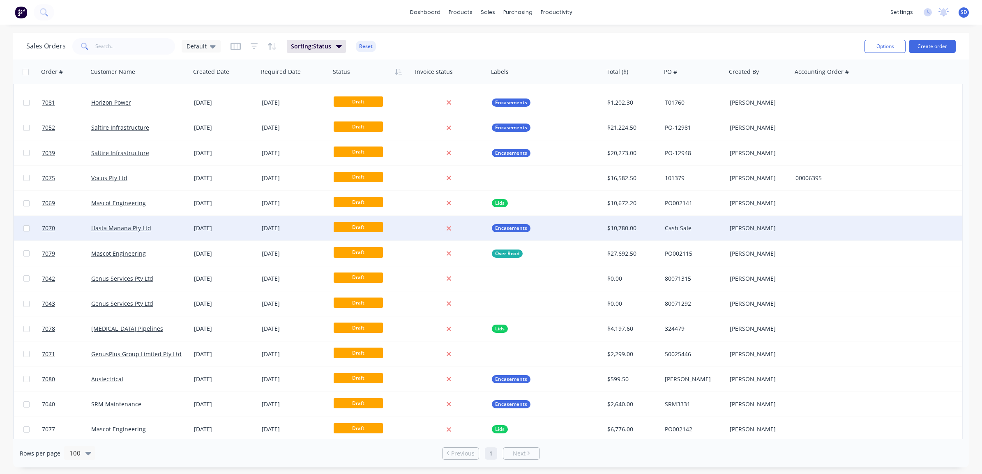
click at [169, 227] on div "Hasta Manana Pty Ltd" at bounding box center [136, 228] width 91 height 8
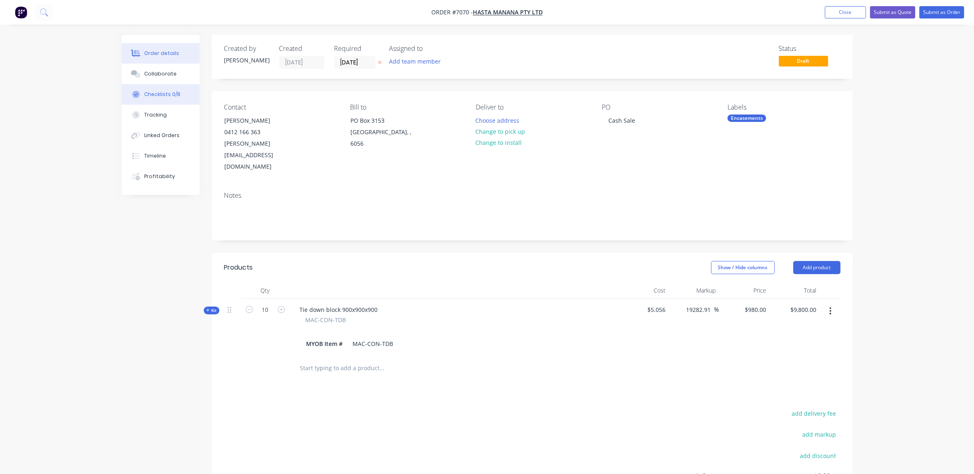
click at [157, 91] on div "Checklists 0/8" at bounding box center [162, 94] width 36 height 7
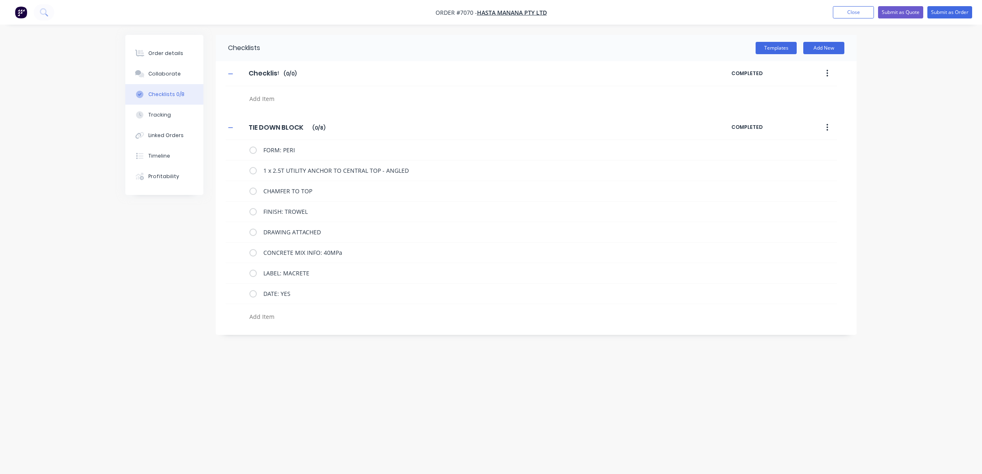
type textarea "x"
click at [161, 70] on div "Collaborate" at bounding box center [164, 73] width 32 height 7
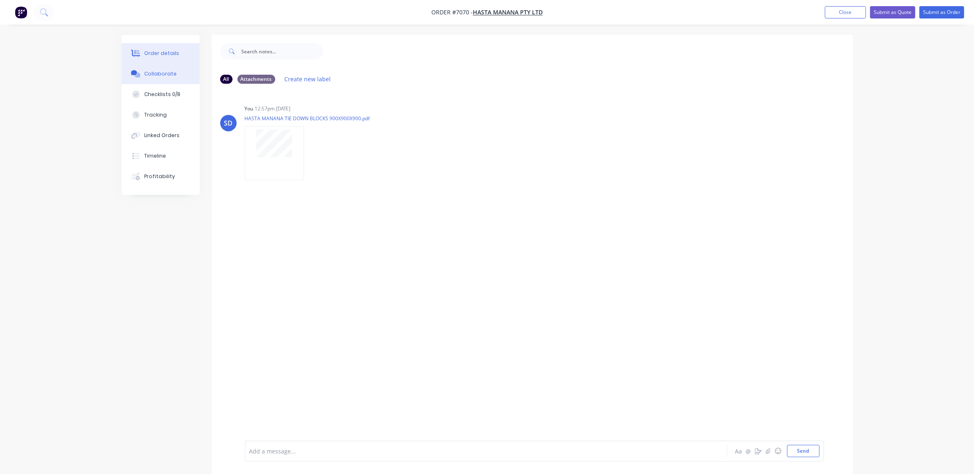
click at [159, 54] on div "Order details" at bounding box center [161, 53] width 35 height 7
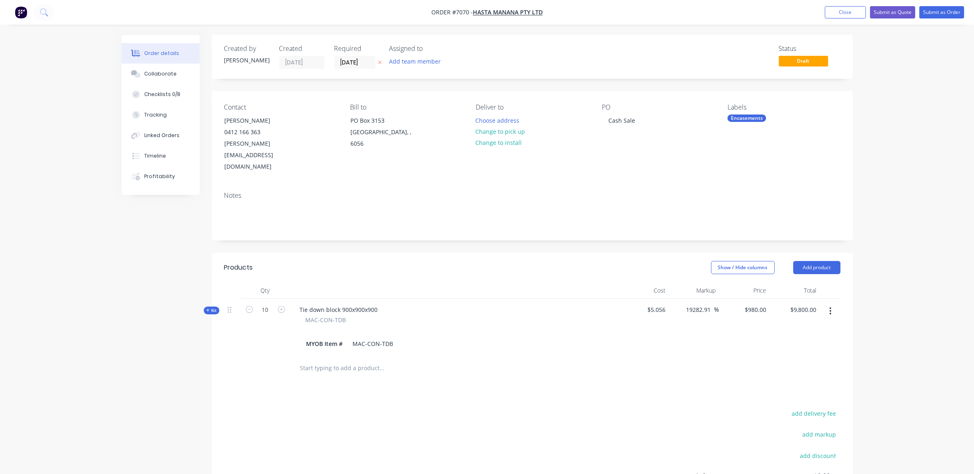
click at [886, 294] on div "Order details Collaborate Checklists 0/8 Tracking Linked Orders Timeline Profit…" at bounding box center [487, 295] width 974 height 591
drag, startPoint x: 842, startPoint y: 13, endPoint x: 773, endPoint y: 42, distance: 74.9
click at [842, 13] on button "Close" at bounding box center [845, 12] width 41 height 12
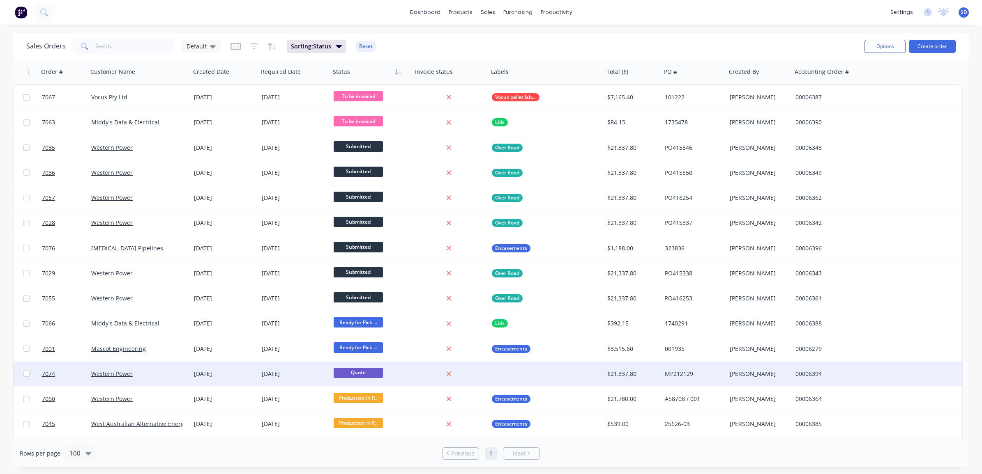
click at [154, 367] on div "Western Power" at bounding box center [139, 374] width 103 height 25
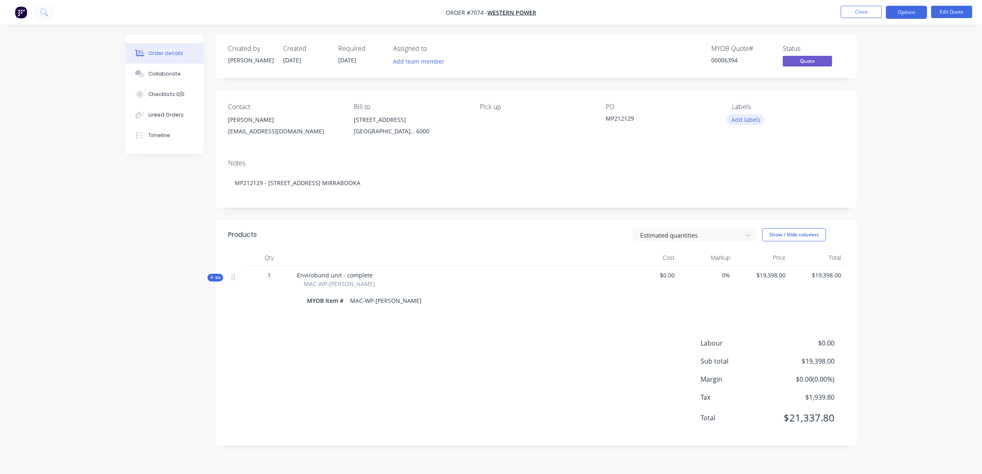
click at [742, 116] on button "Add labels" at bounding box center [746, 119] width 38 height 11
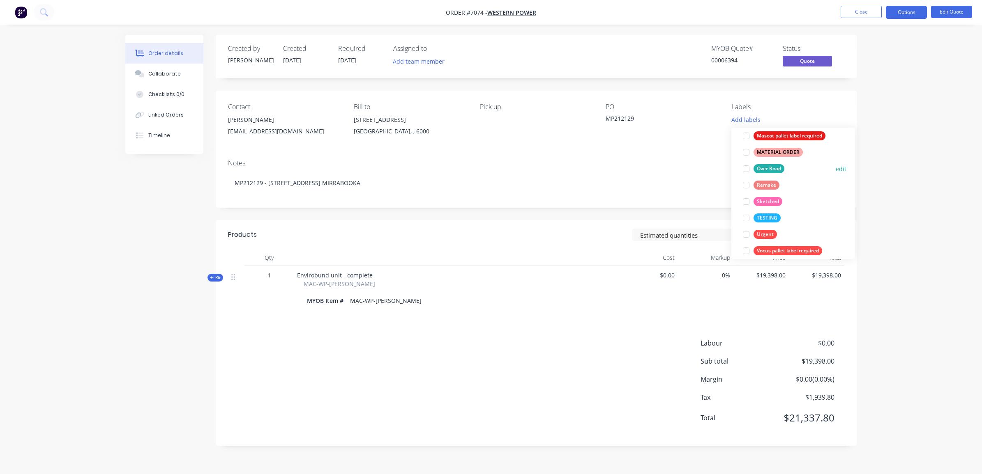
click at [748, 170] on div at bounding box center [746, 169] width 16 height 16
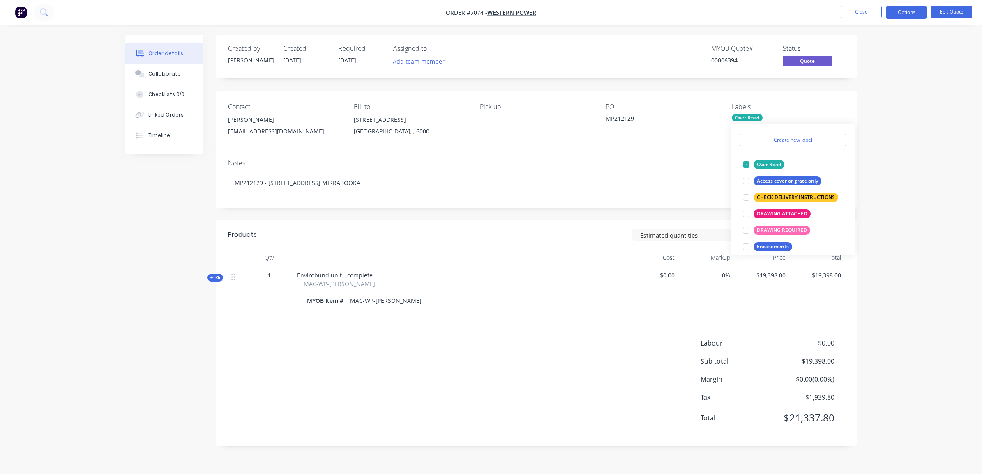
click at [932, 143] on div "Order details Collaborate Checklists 0/0 Linked Orders Timeline Order details C…" at bounding box center [491, 237] width 982 height 474
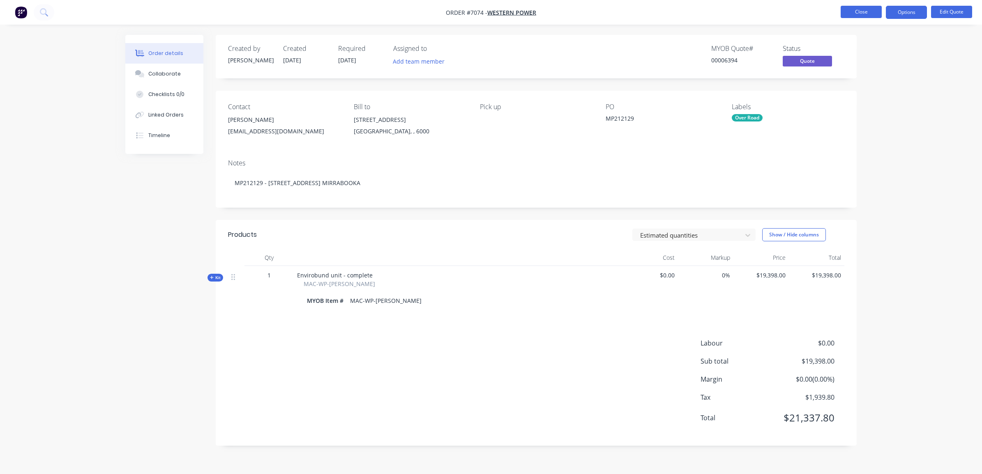
click at [867, 14] on button "Close" at bounding box center [860, 12] width 41 height 12
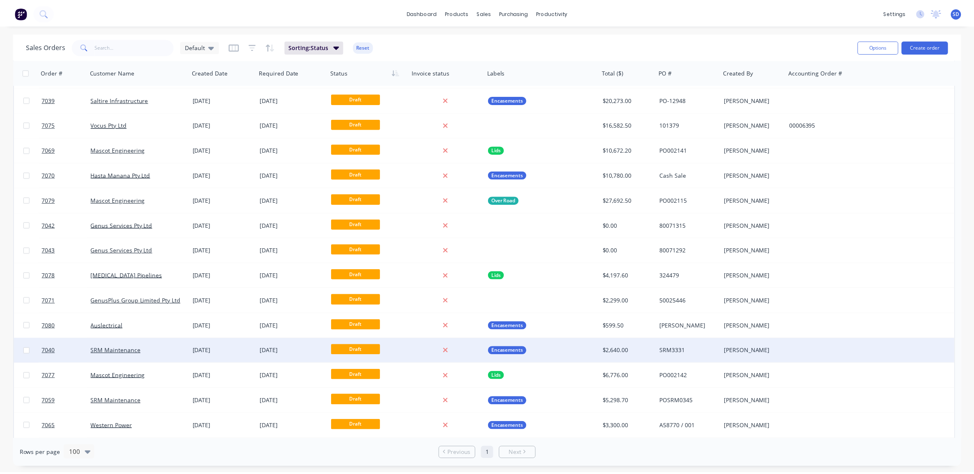
scroll to position [1352, 0]
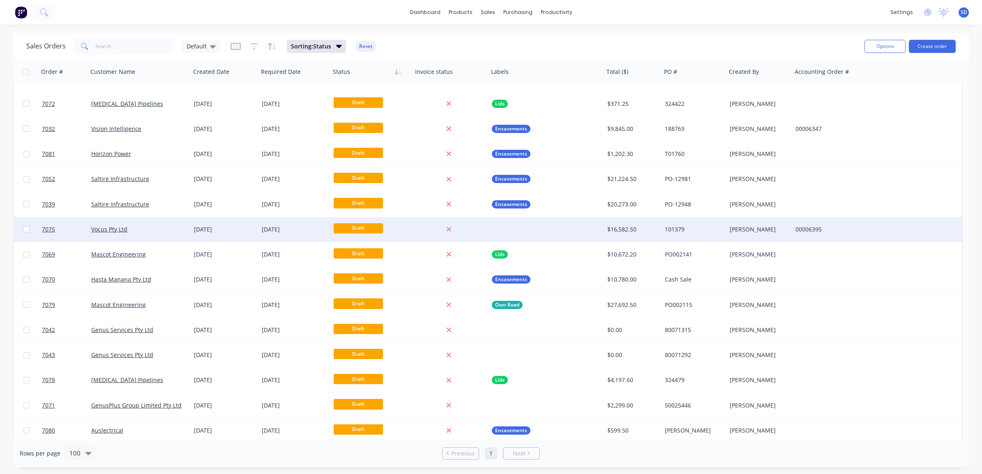
click at [536, 232] on div at bounding box center [545, 229] width 115 height 25
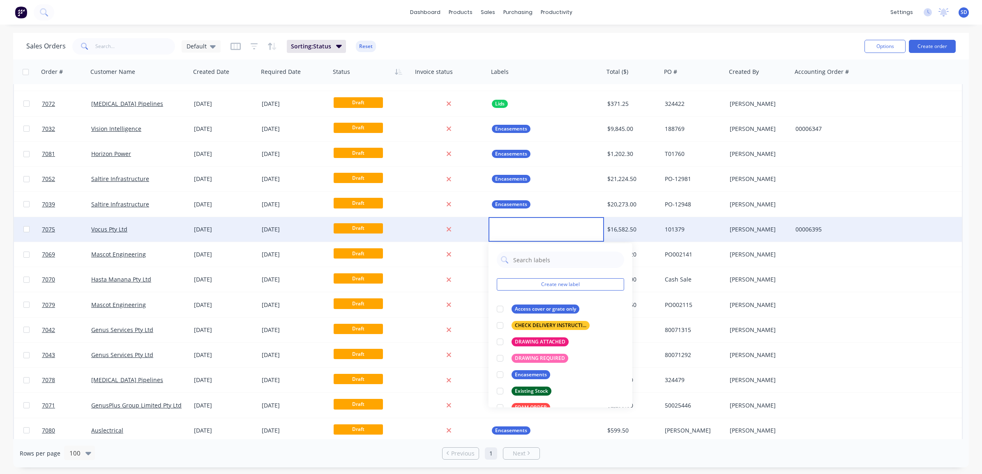
click at [166, 225] on div "Vocus Pty Ltd" at bounding box center [136, 229] width 91 height 8
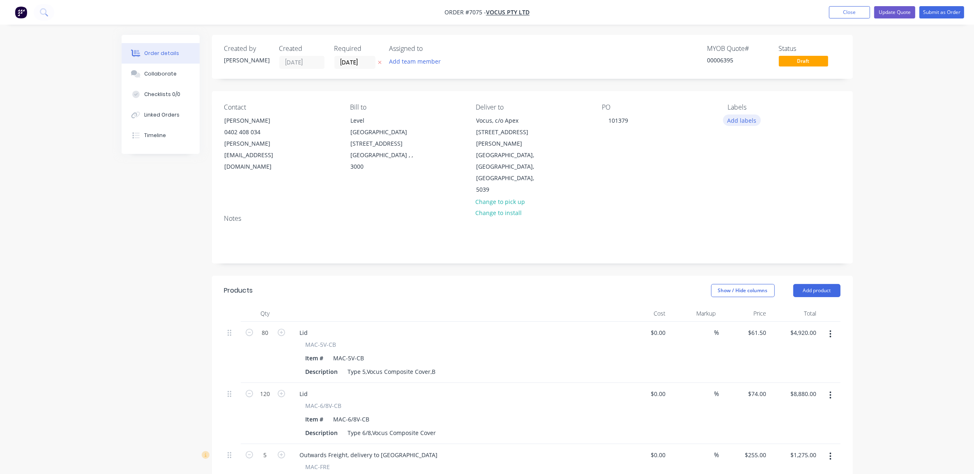
click at [741, 122] on button "Add labels" at bounding box center [742, 120] width 38 height 11
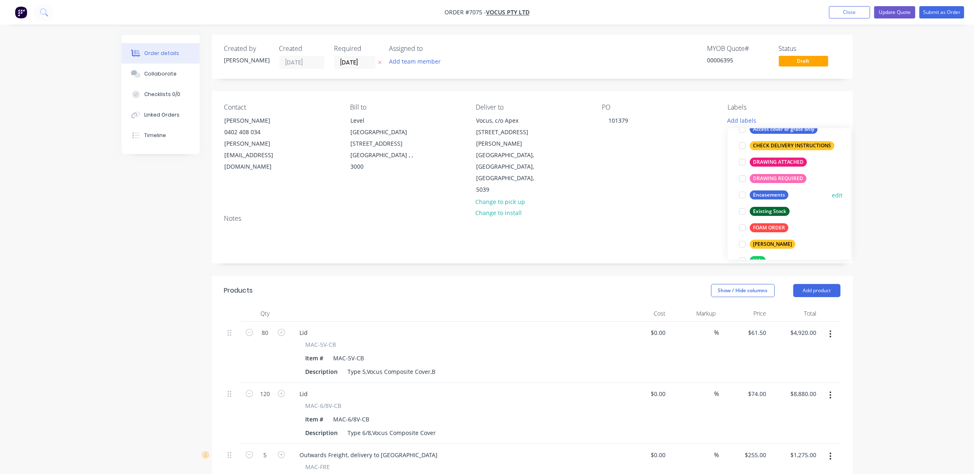
scroll to position [103, 0]
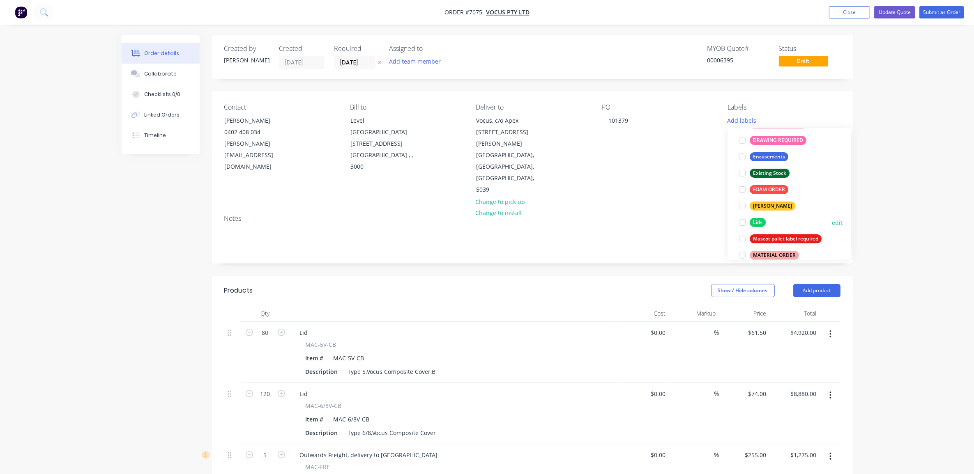
click at [753, 224] on div "Lids" at bounding box center [758, 222] width 16 height 9
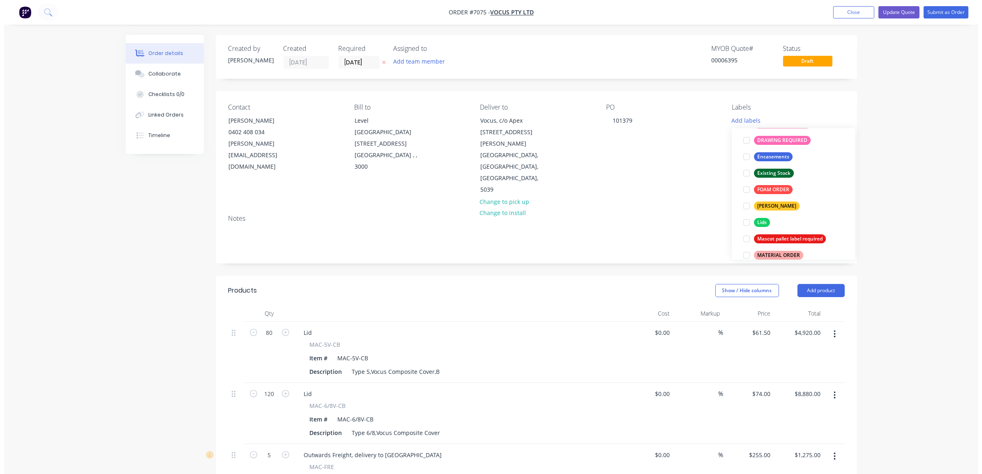
scroll to position [0, 0]
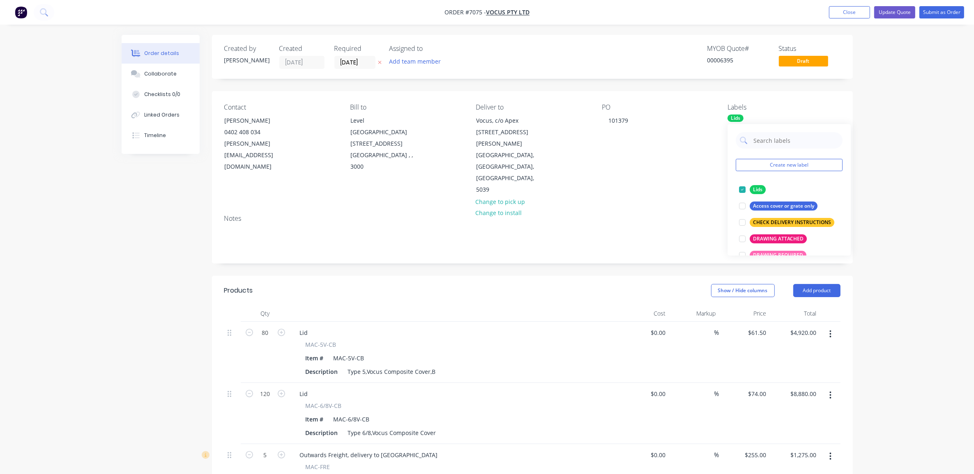
click at [909, 200] on div "Order details Collaborate Checklists 0/0 Linked Orders Timeline Order details C…" at bounding box center [487, 357] width 974 height 715
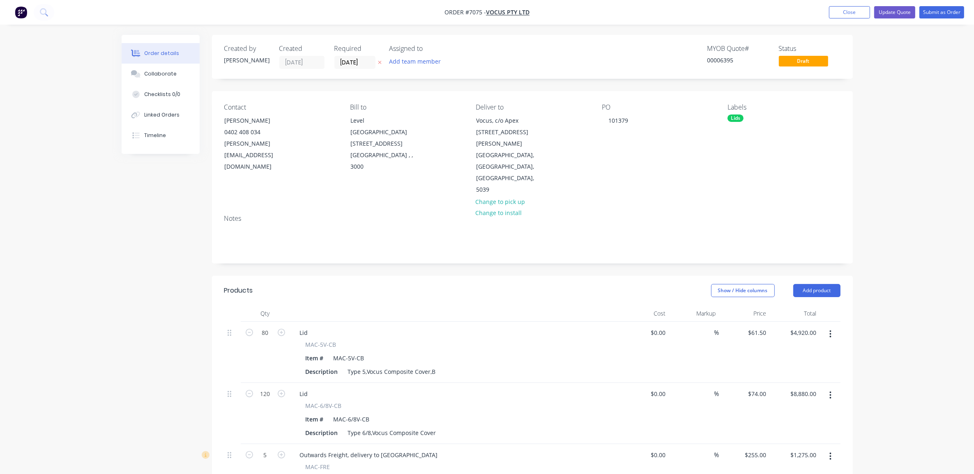
click at [844, 17] on button "Close" at bounding box center [849, 12] width 41 height 12
